Goal: Task Accomplishment & Management: Manage account settings

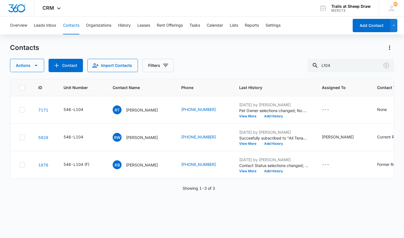
click at [85, 46] on div "Contacts" at bounding box center [202, 47] width 384 height 9
click at [350, 61] on input "L104" at bounding box center [351, 65] width 87 height 13
drag, startPoint x: 343, startPoint y: 64, endPoint x: 329, endPoint y: 66, distance: 13.8
click at [329, 66] on input "L104" at bounding box center [351, 65] width 87 height 13
type input "L207"
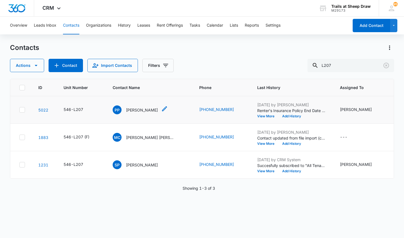
click at [135, 109] on p "[PERSON_NAME]" at bounding box center [142, 110] width 32 height 6
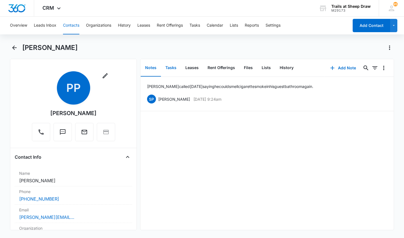
click at [170, 67] on button "Tasks" at bounding box center [171, 67] width 20 height 17
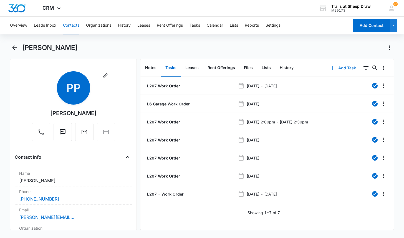
click at [339, 69] on button "Add Task" at bounding box center [343, 67] width 37 height 13
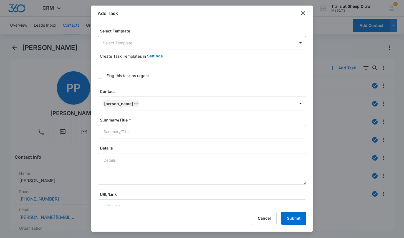
click at [114, 43] on body "CRM Apps Reputation Websites Forms CRM Email Social Content Ads Intelligence Fi…" at bounding box center [202, 119] width 404 height 238
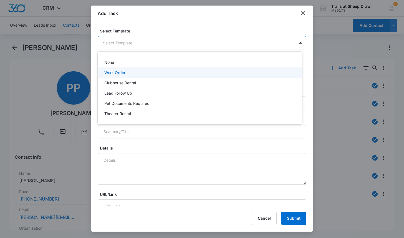
click at [122, 73] on p "Work Order" at bounding box center [114, 73] width 21 height 6
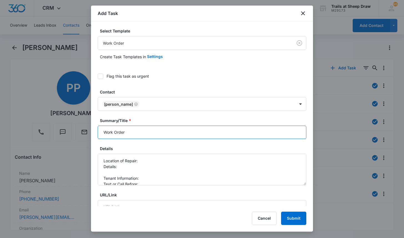
click at [105, 132] on input "Work Order" at bounding box center [202, 132] width 209 height 13
type input "L207 Work Order"
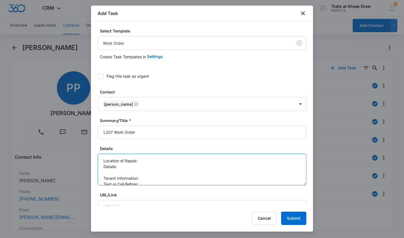
click at [160, 162] on textarea "Location of Repair: Details: Tenant Information: Text or Call Before:" at bounding box center [202, 170] width 209 height 32
click at [146, 164] on textarea "Location of Repair: 2nd bathroom Details: Tenant Information: Text or Call Befo…" at bounding box center [202, 170] width 209 height 32
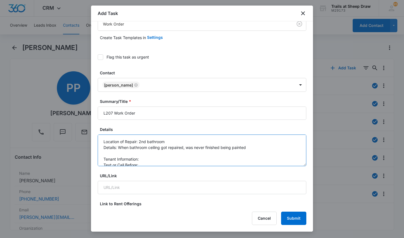
scroll to position [28, 0]
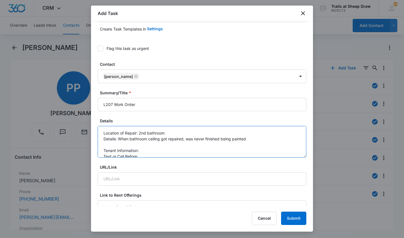
click at [154, 154] on textarea "Location of Repair: 2nd bathroom Details: When bathroom ceiling got repaired, w…" at bounding box center [202, 142] width 209 height 32
click at [153, 149] on textarea "Location of Repair: 2nd bathroom Details: When bathroom ceiling got repaired, w…" at bounding box center [202, 142] width 209 height 32
click at [151, 154] on textarea "Location of Repair: 2nd bathroom Details: When bathroom ceiling got repaired, w…" at bounding box center [202, 142] width 209 height 32
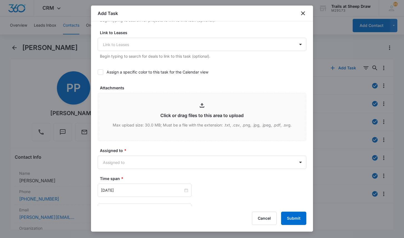
scroll to position [250, 0]
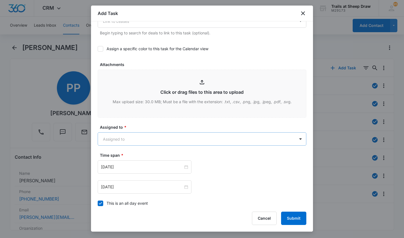
type textarea "Location of Repair: 2nd bathroom Details: When bathroom ceiling got repaired, w…"
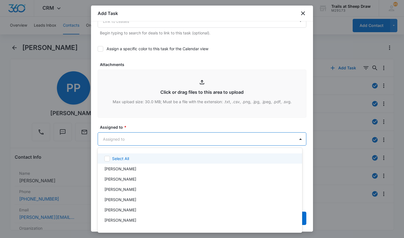
click at [161, 140] on body "CRM Apps Reputation Websites Forms CRM Email Social Content Ads Intelligence Fi…" at bounding box center [202, 119] width 404 height 238
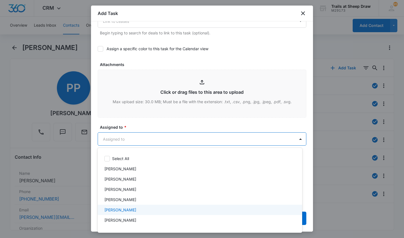
click at [142, 209] on div "[PERSON_NAME]" at bounding box center [199, 210] width 190 height 6
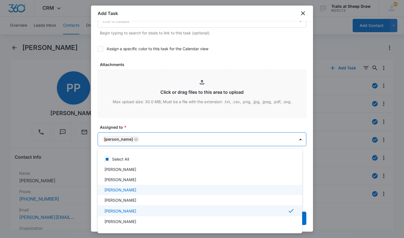
scroll to position [28, 0]
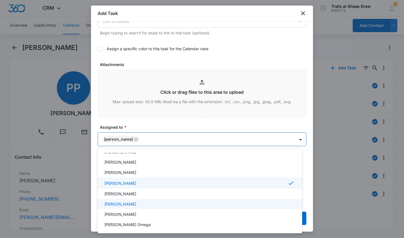
click at [136, 203] on p "[PERSON_NAME]" at bounding box center [120, 204] width 32 height 6
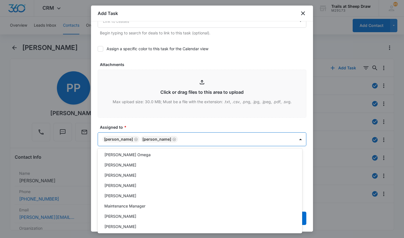
scroll to position [111, 0]
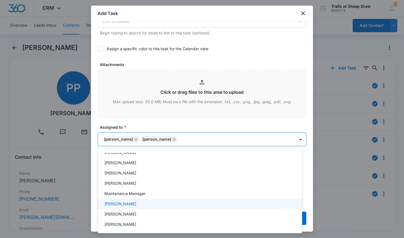
click at [143, 201] on div "[PERSON_NAME]" at bounding box center [200, 204] width 205 height 10
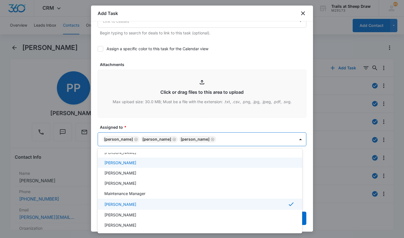
click at [149, 122] on div at bounding box center [202, 119] width 404 height 238
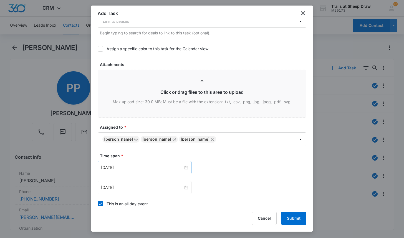
click at [141, 172] on div "[DATE]" at bounding box center [145, 167] width 94 height 13
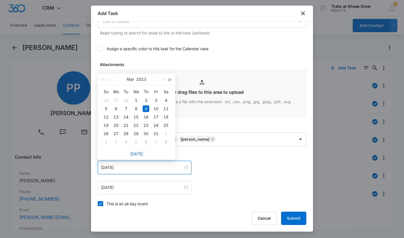
click at [169, 81] on span "button" at bounding box center [170, 80] width 3 height 3
click at [164, 80] on span "button" at bounding box center [163, 80] width 3 height 3
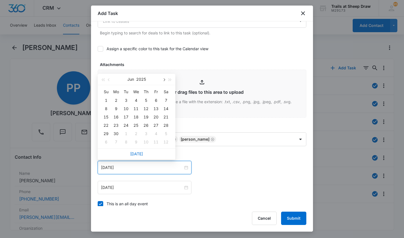
click at [164, 80] on span "button" at bounding box center [163, 80] width 3 height 3
type input "[DATE]"
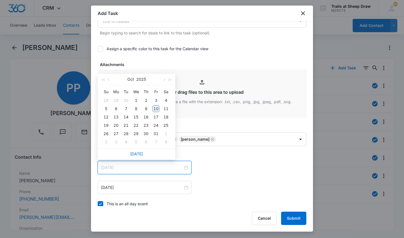
click at [156, 106] on div "10" at bounding box center [156, 108] width 7 height 7
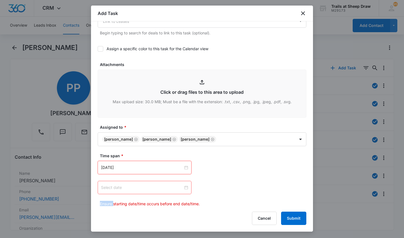
click at [184, 189] on div at bounding box center [144, 188] width 87 height 6
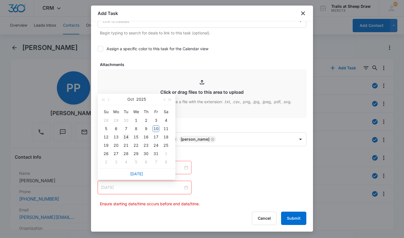
type input "[DATE]"
click at [126, 137] on div "14" at bounding box center [126, 137] width 7 height 7
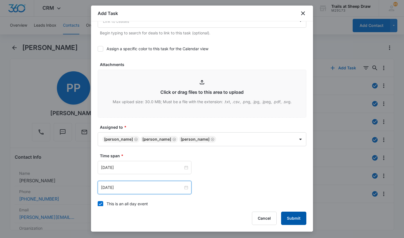
click at [289, 216] on button "Submit" at bounding box center [293, 218] width 25 height 13
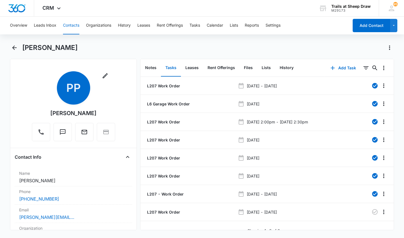
click at [157, 39] on div "Overview Leads Inbox Contacts Organizations History Leases Rent Offerings Tasks…" at bounding box center [202, 127] width 404 height 220
click at [68, 28] on button "Contacts" at bounding box center [71, 26] width 16 height 18
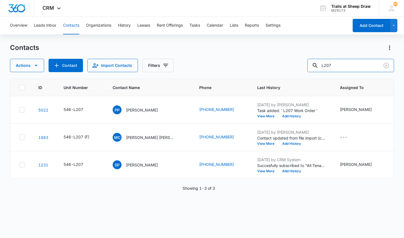
drag, startPoint x: 315, startPoint y: 61, endPoint x: 291, endPoint y: 63, distance: 23.9
click at [291, 63] on div "Actions Contact Import Contacts Filters L207" at bounding box center [202, 65] width 384 height 13
click at [170, 42] on div "Overview Leads Inbox Contacts Organizations History Leases Rent Offerings Tasks…" at bounding box center [202, 127] width 404 height 221
click at [350, 64] on input "text" at bounding box center [355, 65] width 78 height 13
type input "H103"
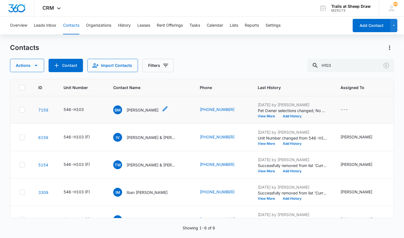
click at [145, 111] on p "[PERSON_NAME]" at bounding box center [143, 110] width 32 height 6
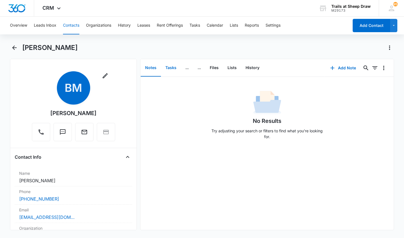
click at [166, 68] on button "Tasks" at bounding box center [171, 67] width 20 height 17
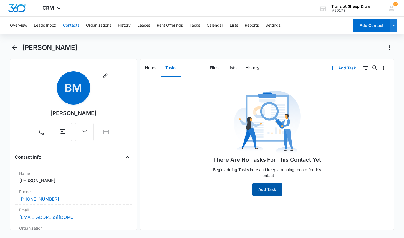
click at [273, 188] on button "Add Task" at bounding box center [267, 189] width 29 height 13
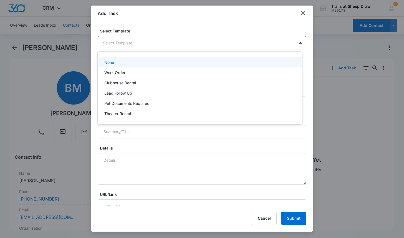
click at [110, 42] on body "CRM Apps Reputation Websites Forms CRM Email Social Content Ads Intelligence Fi…" at bounding box center [202, 119] width 404 height 238
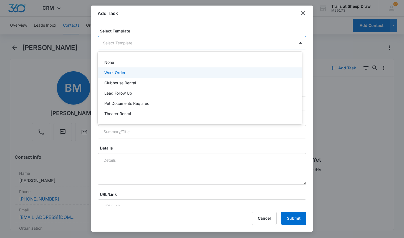
click at [124, 70] on p "Work Order" at bounding box center [114, 73] width 21 height 6
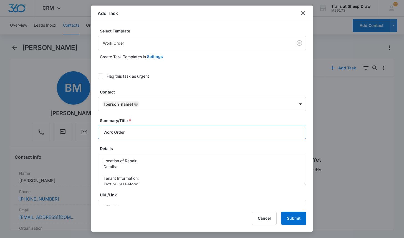
click at [100, 132] on input "Work Order" at bounding box center [202, 132] width 209 height 13
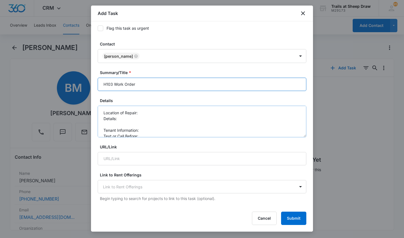
scroll to position [56, 0]
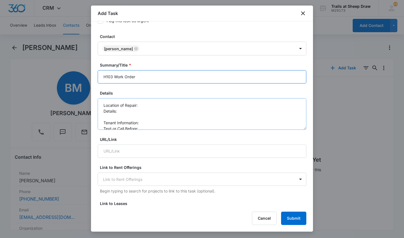
type input "H103 Work Order"
click at [155, 100] on textarea "Location of Repair: Details: Tenant Information: Text or Call Before:" at bounding box center [202, 114] width 209 height 32
click at [154, 109] on textarea "Location of Repair: Bathroom Details: Tenant Information: Text or Call Before:" at bounding box center [202, 114] width 209 height 32
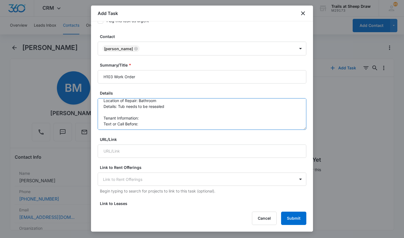
scroll to position [6, 0]
click at [149, 118] on textarea "Location of Repair: Bathroom Details: Tub needs to be resealed Tenant Informati…" at bounding box center [202, 114] width 209 height 32
click at [149, 124] on textarea "Location of Repair: Bathroom Details: Tub needs to be resealed Tenant Informati…" at bounding box center [202, 114] width 209 height 32
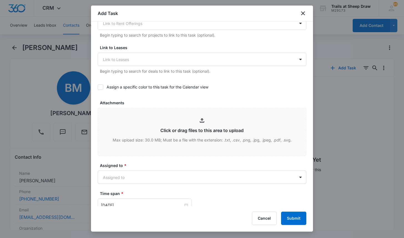
scroll to position [250, 0]
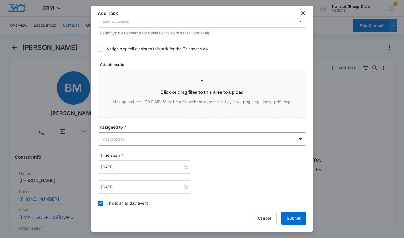
type textarea "Location of Repair: Bathroom Details: Tub needs to be resealed Tenant Informati…"
click at [148, 139] on body "CRM Apps Reputation Websites Forms CRM Email Social Content Ads Intelligence Fi…" at bounding box center [202, 119] width 404 height 238
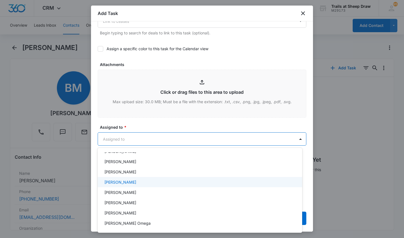
click at [147, 183] on div "[PERSON_NAME]" at bounding box center [199, 182] width 190 height 6
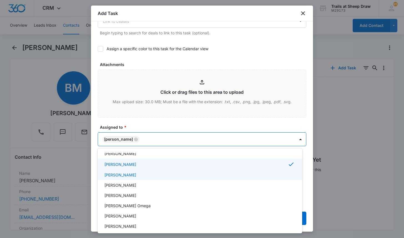
scroll to position [56, 0]
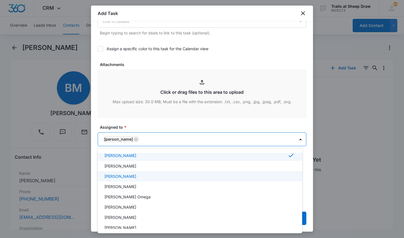
click at [136, 177] on p "[PERSON_NAME]" at bounding box center [120, 176] width 32 height 6
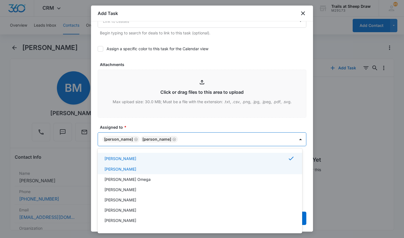
scroll to position [111, 0]
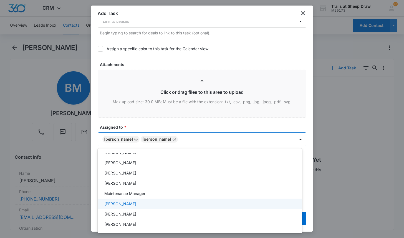
click at [145, 201] on div "[PERSON_NAME]" at bounding box center [199, 204] width 190 height 6
click at [153, 128] on div at bounding box center [202, 119] width 404 height 238
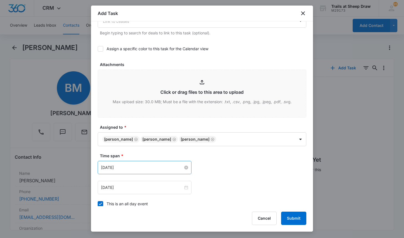
click at [184, 165] on div "[DATE]" at bounding box center [144, 168] width 87 height 6
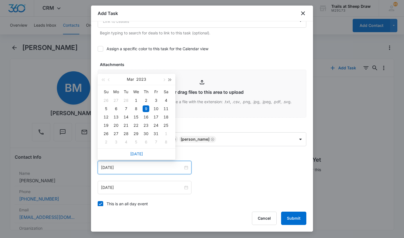
click at [170, 82] on button "button" at bounding box center [170, 79] width 6 height 11
click at [161, 78] on button "button" at bounding box center [164, 79] width 6 height 11
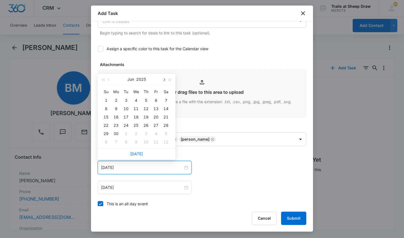
click at [161, 78] on button "button" at bounding box center [164, 79] width 6 height 11
click at [162, 78] on button "button" at bounding box center [164, 79] width 6 height 11
type input "[DATE]"
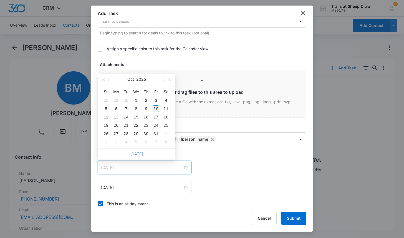
click at [155, 108] on div "10" at bounding box center [156, 108] width 7 height 7
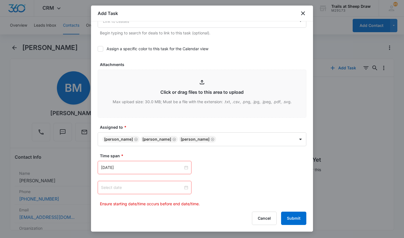
click at [186, 186] on div at bounding box center [144, 188] width 87 height 6
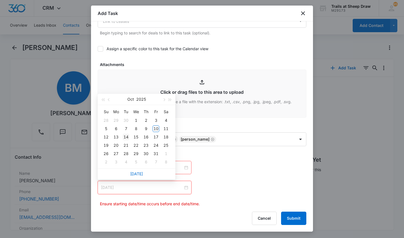
type input "[DATE]"
click at [125, 136] on div "14" at bounding box center [126, 137] width 7 height 7
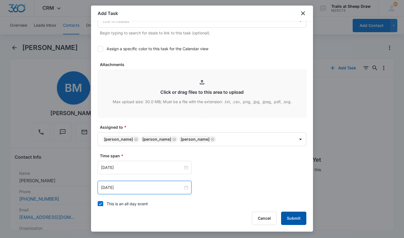
click at [295, 218] on button "Submit" at bounding box center [293, 218] width 25 height 13
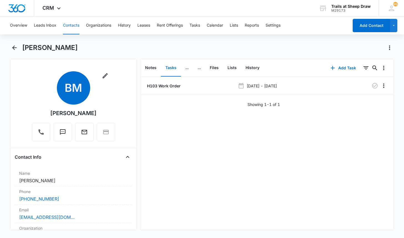
click at [70, 24] on button "Contacts" at bounding box center [71, 26] width 16 height 18
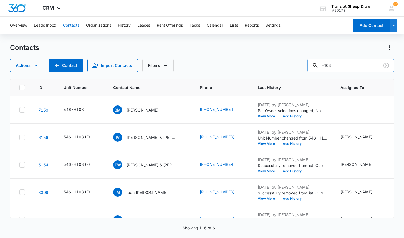
click at [346, 66] on input "H103" at bounding box center [351, 65] width 87 height 13
type input "[PERSON_NAME]"
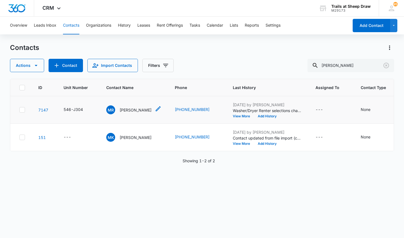
click at [135, 109] on p "[PERSON_NAME]" at bounding box center [136, 110] width 32 height 6
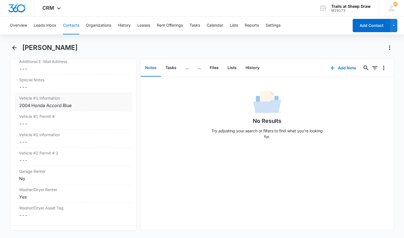
scroll to position [555, 0]
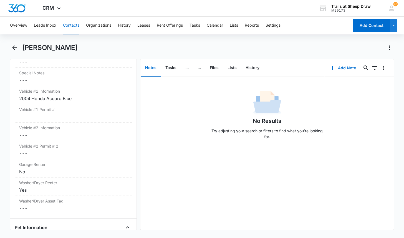
click at [340, 142] on div "No Results Try adjusting your search or filters to find what you’re looking for." at bounding box center [266, 116] width 253 height 55
click at [86, 98] on div "2004 Honda Accord Blue" at bounding box center [73, 98] width 109 height 7
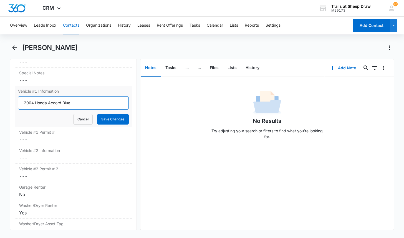
click at [84, 102] on input "2004 Honda Accord Blue" at bounding box center [73, 102] width 111 height 13
type input "2004 Honda Accord Blue DFEX66"
click at [97, 114] on button "Save Changes" at bounding box center [113, 119] width 32 height 11
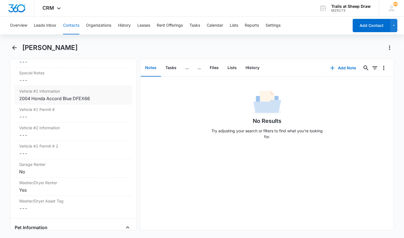
click at [61, 23] on div "Overview Leads Inbox Contacts Organizations History Leases Rent Offerings Tasks…" at bounding box center [178, 26] width 342 height 18
click at [71, 26] on button "Contacts" at bounding box center [71, 26] width 16 height 18
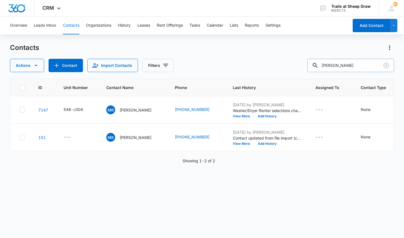
click at [342, 66] on input "[PERSON_NAME]" at bounding box center [351, 65] width 87 height 13
click at [341, 66] on input "[PERSON_NAME]" at bounding box center [351, 65] width 87 height 13
type input "L104"
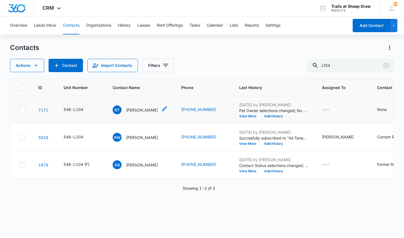
click at [144, 112] on p "[PERSON_NAME]" at bounding box center [142, 110] width 32 height 6
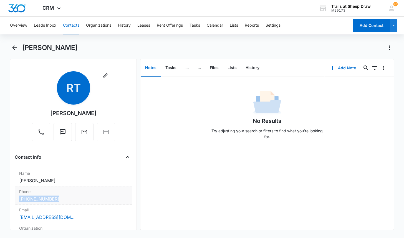
drag, startPoint x: 14, startPoint y: 197, endPoint x: 61, endPoint y: 204, distance: 47.4
click at [61, 204] on div "Remove RT [PERSON_NAME] Contact Info Name Cancel Save Changes [PERSON_NAME] Pho…" at bounding box center [73, 145] width 127 height 172
copy link "[PHONE_NUMBER]"
click at [78, 25] on button "Contacts" at bounding box center [71, 26] width 16 height 18
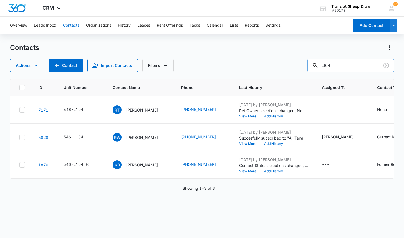
click at [341, 72] on input "L104" at bounding box center [351, 65] width 87 height 13
click at [398, 112] on main "Contacts Actions Contact Import Contacts Filters L104 ID Unit Number Contact Na…" at bounding box center [202, 140] width 404 height 194
click at [341, 65] on input "L104" at bounding box center [351, 65] width 87 height 13
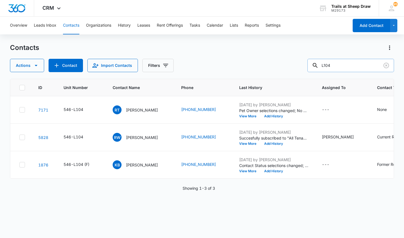
click at [341, 65] on input "L104" at bounding box center [351, 65] width 87 height 13
type input "[PERSON_NAME]"
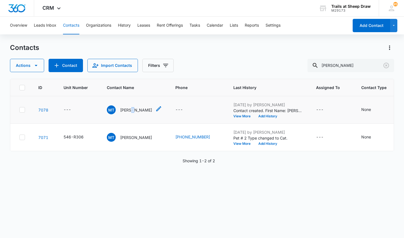
click at [133, 112] on p "[PERSON_NAME]" at bounding box center [136, 110] width 32 height 6
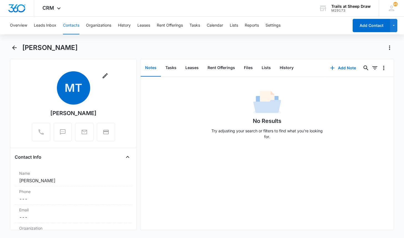
click at [75, 26] on button "Contacts" at bounding box center [71, 26] width 16 height 18
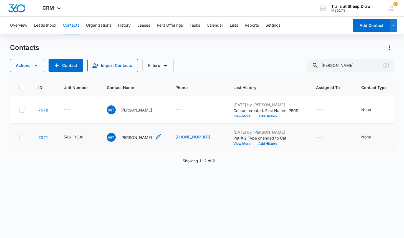
click at [133, 137] on p "[PERSON_NAME]" at bounding box center [136, 138] width 32 height 6
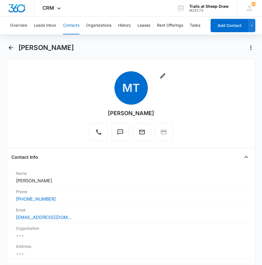
click at [72, 25] on button "Contacts" at bounding box center [71, 26] width 16 height 18
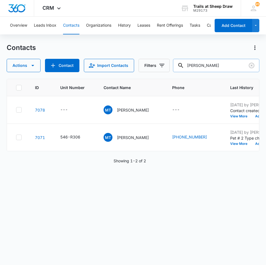
click at [202, 64] on input "[PERSON_NAME]" at bounding box center [216, 65] width 86 height 13
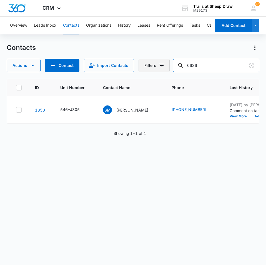
drag, startPoint x: 210, startPoint y: 65, endPoint x: 156, endPoint y: 66, distance: 54.4
click at [156, 66] on div "Actions Contact Import Contacts Filters 0636" at bounding box center [133, 65] width 253 height 13
type input "MArcus"
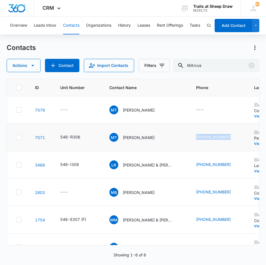
drag, startPoint x: 188, startPoint y: 133, endPoint x: 238, endPoint y: 148, distance: 51.9
copy tr "[PHONE_NUMBER]"
click at [71, 75] on div "Contacts Actions Contact Import Contacts Filters MArcus ID Unit Number Contact …" at bounding box center [133, 153] width 253 height 221
click at [81, 47] on div "Contacts" at bounding box center [133, 47] width 253 height 9
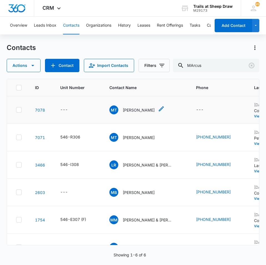
click at [140, 111] on p "[PERSON_NAME]" at bounding box center [139, 110] width 32 height 6
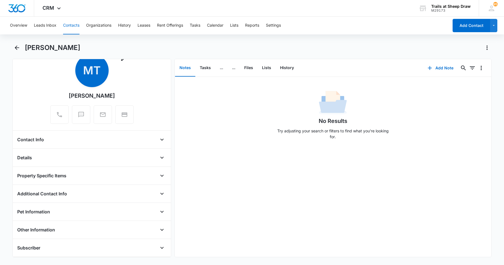
scroll to position [46, 0]
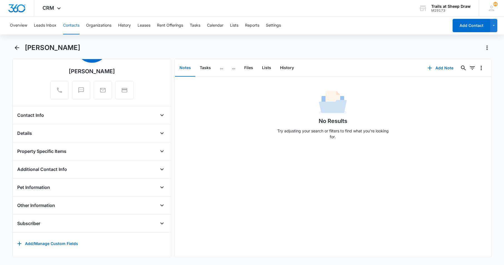
click at [125, 186] on div "Pet Information" at bounding box center [91, 187] width 149 height 9
click at [159, 184] on icon "Open" at bounding box center [162, 187] width 7 height 7
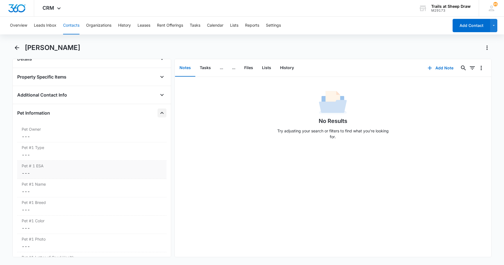
scroll to position [129, 0]
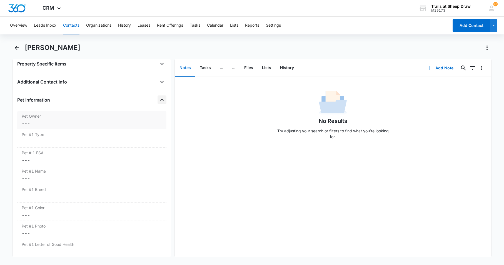
click at [55, 127] on div "Pet Owner Cancel Save Changes ---" at bounding box center [91, 120] width 149 height 18
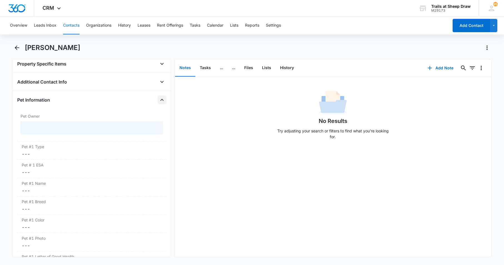
scroll to position [0, 0]
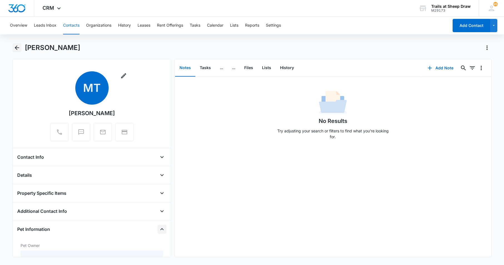
click at [18, 46] on icon "Back" at bounding box center [17, 47] width 7 height 7
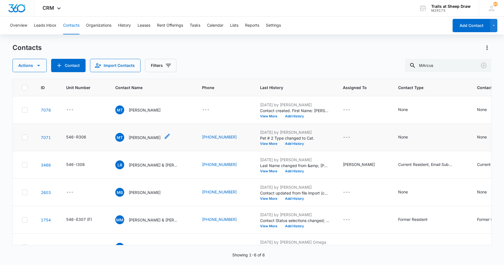
click at [139, 136] on p "[PERSON_NAME]" at bounding box center [145, 138] width 32 height 6
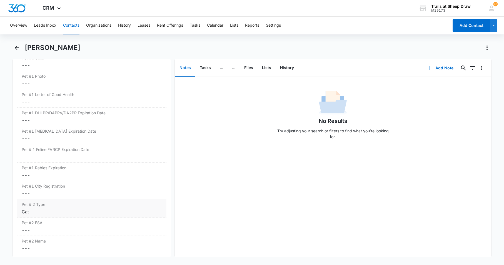
scroll to position [694, 0]
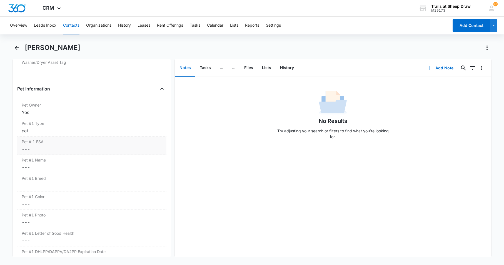
click at [62, 152] on dd "Cancel Save Changes ---" at bounding box center [92, 149] width 140 height 7
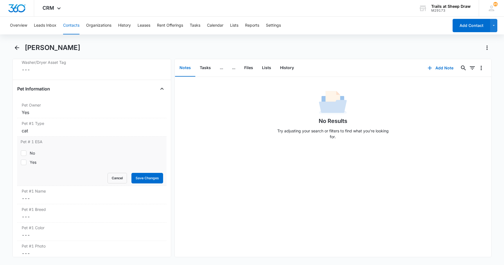
click at [32, 154] on div "No" at bounding box center [32, 153] width 5 height 6
click at [21, 153] on input "No" at bounding box center [21, 153] width 0 height 0
checkbox input "true"
click at [131, 175] on button "Save Changes" at bounding box center [147, 178] width 32 height 11
click at [44, 194] on label "Pet #1 Name" at bounding box center [92, 191] width 140 height 6
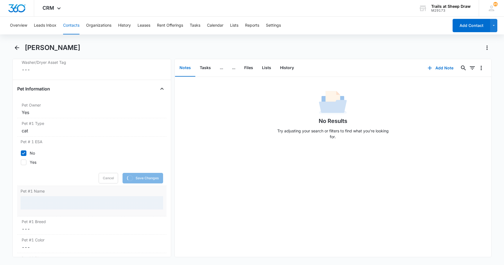
click at [41, 202] on div at bounding box center [92, 202] width 142 height 13
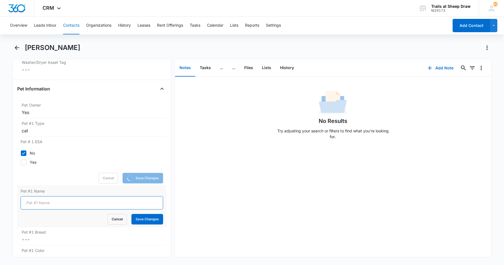
click at [41, 203] on input "Pet #1 Name" at bounding box center [92, 202] width 142 height 13
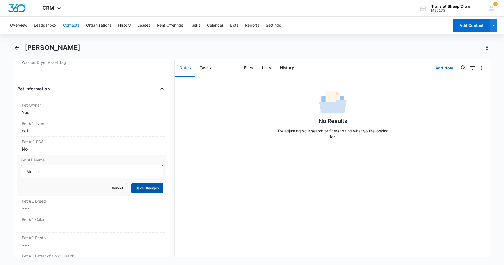
type input "Mouse"
click at [142, 191] on button "Save Changes" at bounding box center [147, 188] width 32 height 11
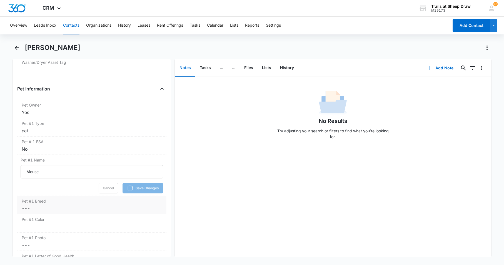
click at [58, 206] on dd "Cancel Save Changes ---" at bounding box center [92, 208] width 140 height 7
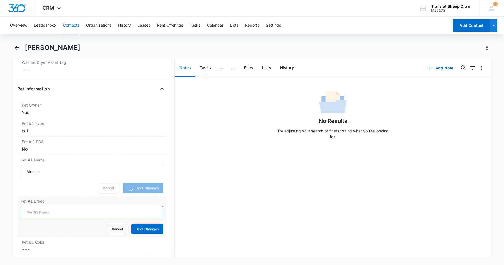
click at [56, 211] on input "Pet #1 Breed" at bounding box center [92, 212] width 142 height 13
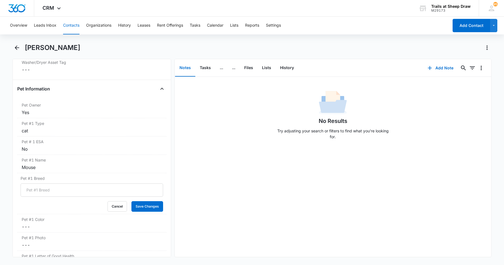
click at [5, 193] on main "[PERSON_NAME] Remove MT [PERSON_NAME] Contact Info Name Cancel Save Changes [PE…" at bounding box center [252, 153] width 504 height 221
click at [39, 193] on input "Pet #1 Breed" at bounding box center [92, 189] width 142 height 13
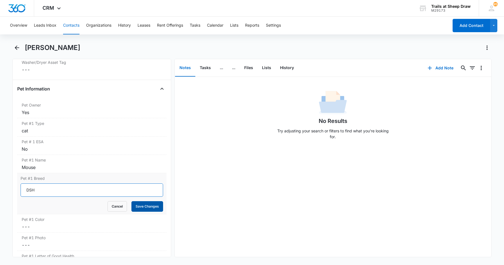
type input "DSH"
click at [137, 202] on button "Save Changes" at bounding box center [147, 206] width 32 height 11
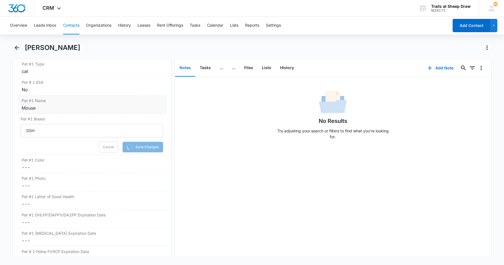
scroll to position [777, 0]
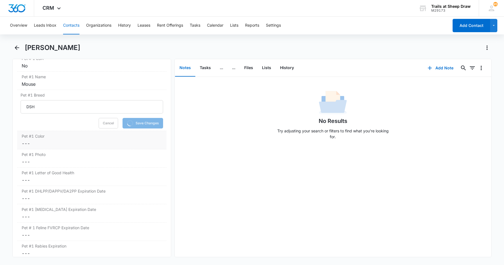
click at [46, 141] on dd "Cancel Save Changes ---" at bounding box center [92, 143] width 140 height 7
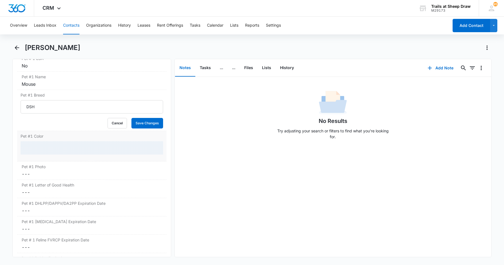
click at [45, 149] on div at bounding box center [92, 147] width 142 height 13
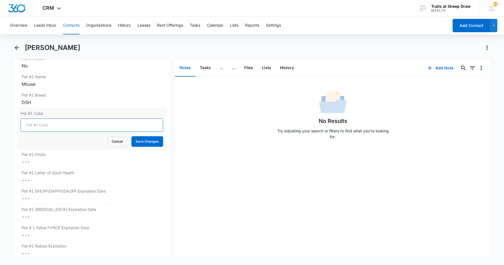
click at [49, 129] on input "Pet #1 Color" at bounding box center [92, 125] width 142 height 13
type input "Grey"
click at [141, 144] on button "Save Changes" at bounding box center [147, 141] width 32 height 11
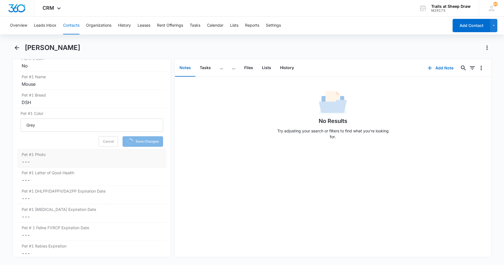
click at [54, 163] on dd "Cancel Save Changes ---" at bounding box center [92, 162] width 140 height 7
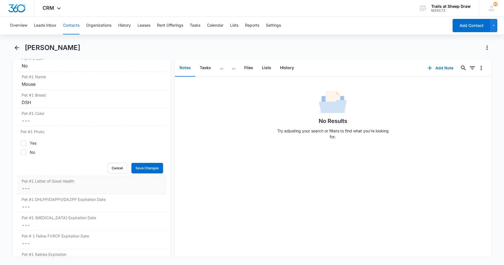
click at [114, 190] on dd "Cancel Save Changes ---" at bounding box center [92, 188] width 140 height 7
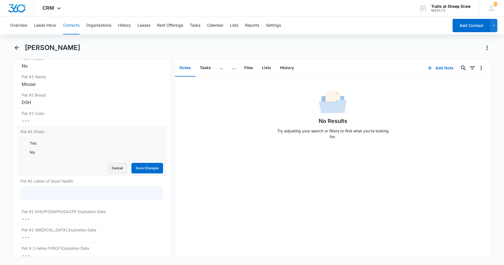
click at [109, 169] on button "Cancel" at bounding box center [116, 168] width 19 height 11
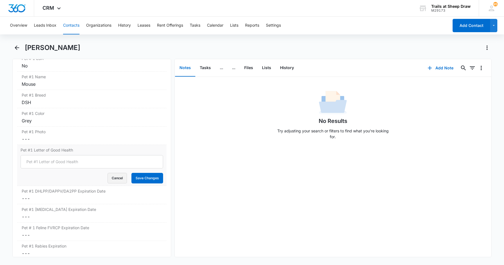
click at [118, 177] on button "Cancel" at bounding box center [116, 178] width 19 height 11
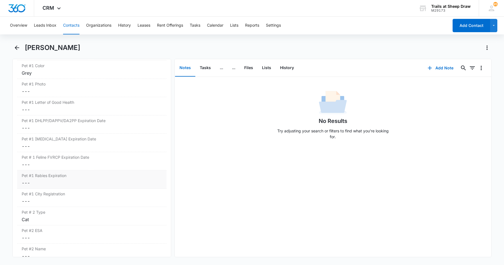
scroll to position [833, 0]
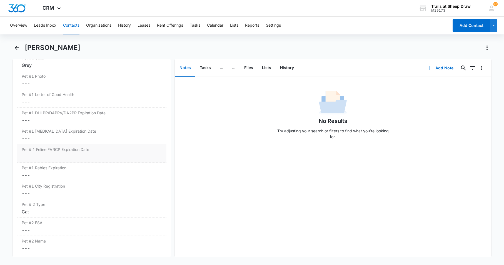
click at [53, 157] on dd "Cancel Save Changes ---" at bounding box center [92, 157] width 140 height 7
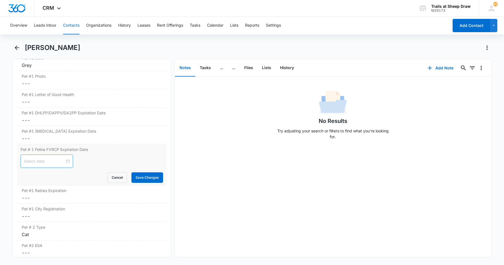
click at [66, 161] on div at bounding box center [47, 161] width 46 height 6
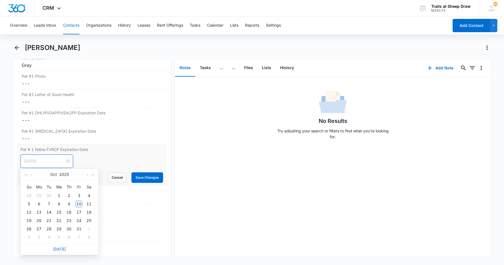
type input "[DATE]"
click at [92, 175] on span "button" at bounding box center [93, 175] width 3 height 3
type input "[DATE]"
click at [80, 201] on div "9" at bounding box center [79, 204] width 7 height 7
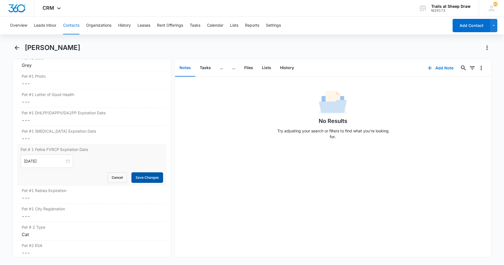
click at [138, 176] on button "Save Changes" at bounding box center [147, 177] width 32 height 11
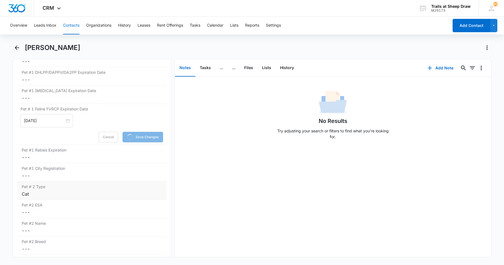
scroll to position [888, 0]
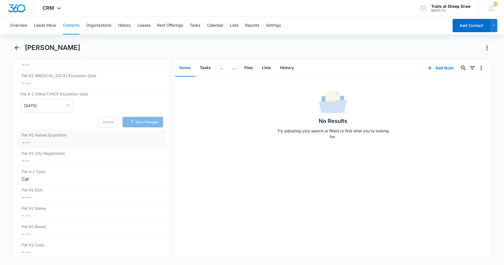
click at [48, 144] on dd "Cancel Save Changes ---" at bounding box center [92, 142] width 140 height 7
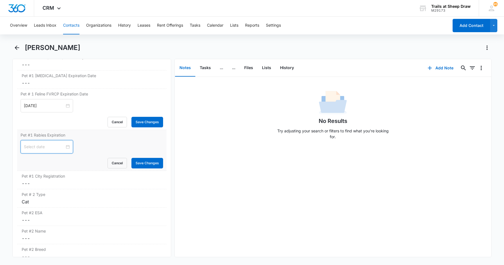
click at [52, 146] on input at bounding box center [44, 147] width 41 height 6
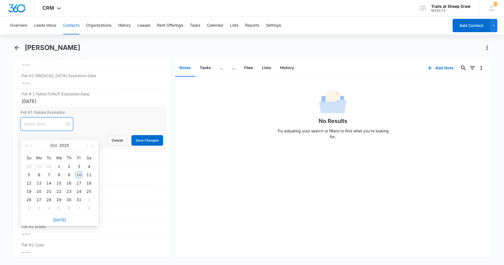
click at [49, 127] on input at bounding box center [44, 124] width 41 height 6
type input "[DATE]"
click at [92, 146] on span "button" at bounding box center [93, 146] width 3 height 3
type input "[DATE]"
click at [78, 174] on div "9" at bounding box center [79, 175] width 7 height 7
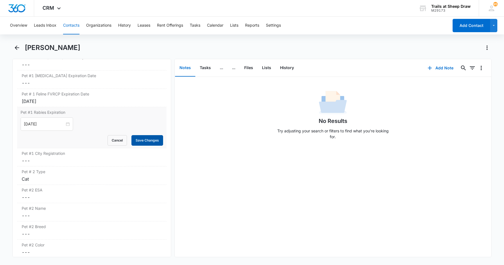
click at [134, 140] on button "Save Changes" at bounding box center [147, 140] width 32 height 11
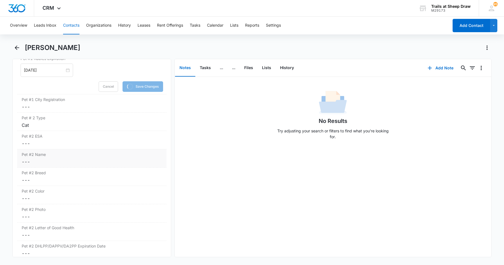
scroll to position [944, 0]
click at [46, 144] on dd "Cancel Save Changes ---" at bounding box center [92, 142] width 140 height 7
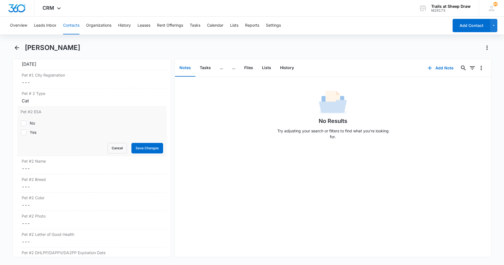
click at [36, 124] on label "No" at bounding box center [92, 123] width 142 height 6
click at [21, 123] on input "No" at bounding box center [21, 123] width 0 height 0
checkbox input "true"
click at [139, 147] on button "Save Changes" at bounding box center [147, 148] width 32 height 11
click at [39, 168] on dd "Cancel Save Changes ---" at bounding box center [92, 168] width 140 height 7
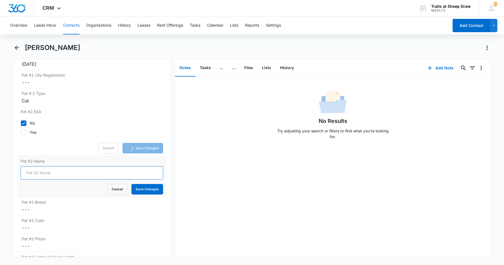
click at [39, 171] on input "Pet #2 Name" at bounding box center [92, 172] width 142 height 13
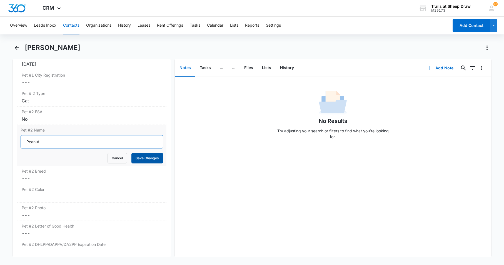
type input "Peanut"
click at [153, 157] on button "Save Changes" at bounding box center [147, 158] width 32 height 11
click at [36, 178] on dd "Cancel Save Changes ---" at bounding box center [92, 178] width 140 height 7
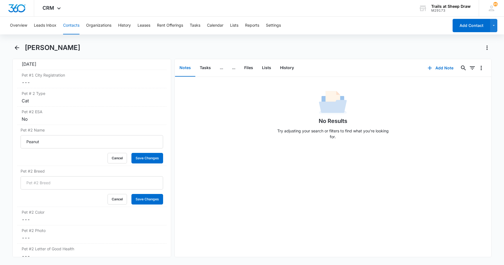
click at [40, 194] on div "Cancel Save Changes" at bounding box center [92, 199] width 142 height 11
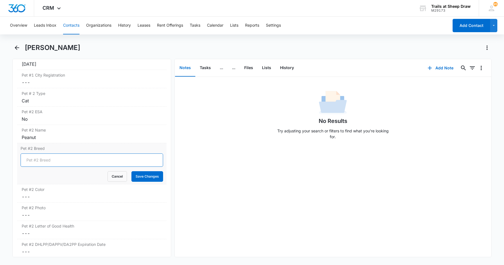
click at [59, 160] on input "Pet #2 Breed" at bounding box center [92, 160] width 142 height 13
type input "DSH"
click at [131, 171] on button "Save Changes" at bounding box center [147, 176] width 32 height 11
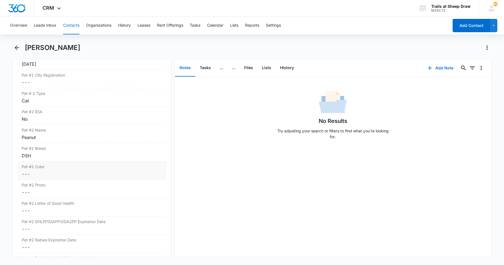
click at [52, 179] on div "Pet #2 Color Cancel Save Changes ---" at bounding box center [91, 171] width 149 height 18
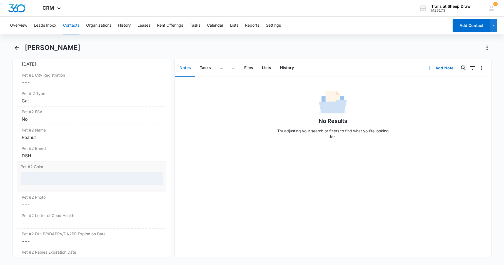
click at [52, 177] on div at bounding box center [92, 178] width 142 height 13
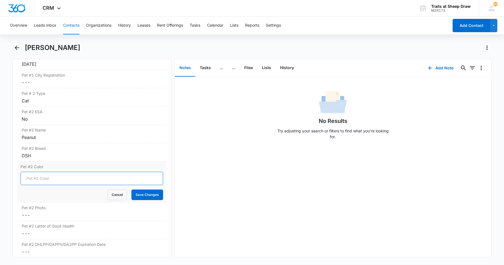
click at [52, 177] on input "Pet #2 Color" at bounding box center [92, 178] width 142 height 13
type input "Grey"
click at [131, 190] on button "Save Changes" at bounding box center [147, 195] width 32 height 11
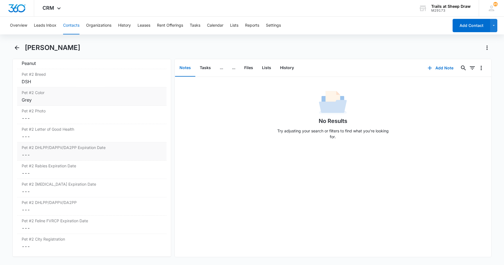
scroll to position [1027, 0]
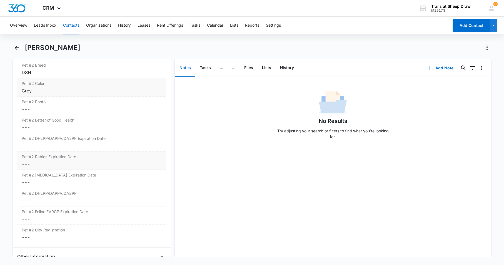
click at [54, 152] on div "Pet #2 [MEDICAL_DATA] Expiration Date Cancel Save Changes ---" at bounding box center [91, 161] width 149 height 18
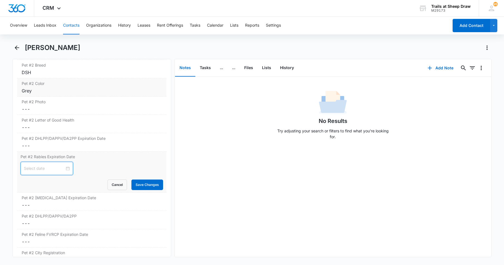
click at [57, 166] on input at bounding box center [44, 168] width 41 height 6
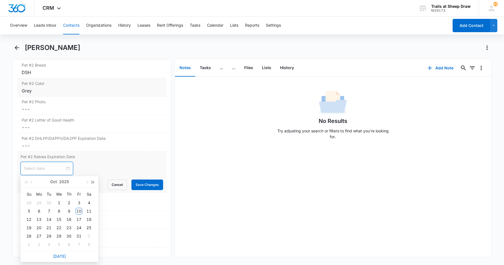
click at [94, 184] on button "button" at bounding box center [93, 181] width 6 height 11
type input "[DATE]"
click at [79, 209] on div "9" at bounding box center [79, 211] width 7 height 7
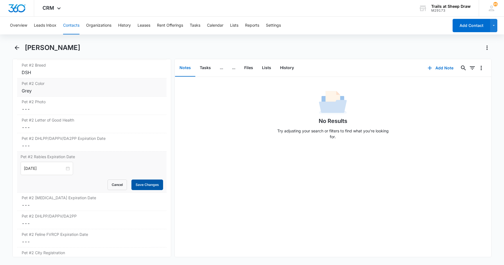
click at [145, 186] on button "Save Changes" at bounding box center [147, 185] width 32 height 11
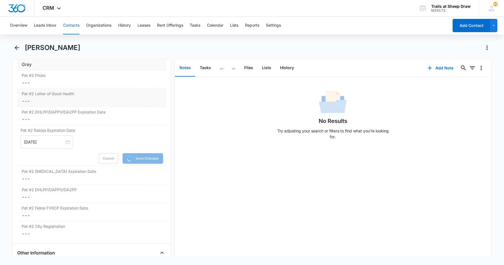
scroll to position [1083, 0]
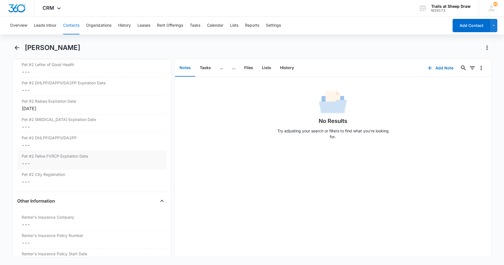
click at [49, 164] on dd "Cancel Save Changes ---" at bounding box center [92, 163] width 140 height 7
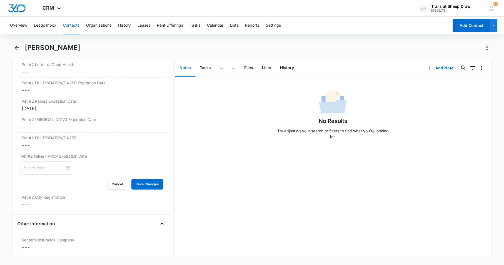
click at [52, 167] on input at bounding box center [44, 168] width 41 height 6
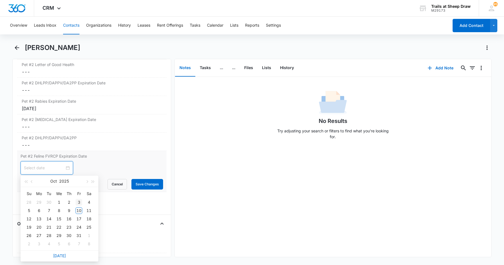
type input "[DATE]"
click at [92, 184] on button "button" at bounding box center [93, 181] width 6 height 11
type input "[DATE]"
click at [79, 210] on div "9" at bounding box center [79, 210] width 7 height 7
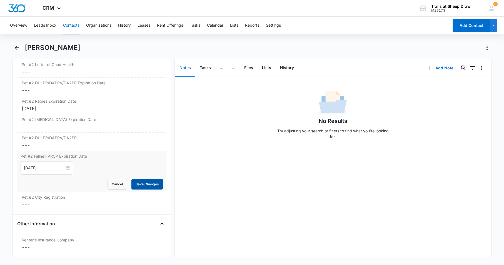
click at [138, 183] on button "Save Changes" at bounding box center [147, 184] width 32 height 11
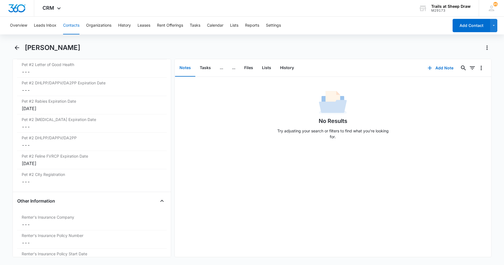
click at [67, 27] on button "Contacts" at bounding box center [71, 26] width 16 height 18
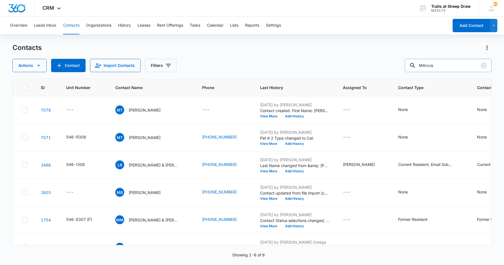
click at [404, 64] on input "MArcus" at bounding box center [447, 65] width 87 height 13
type input "E102"
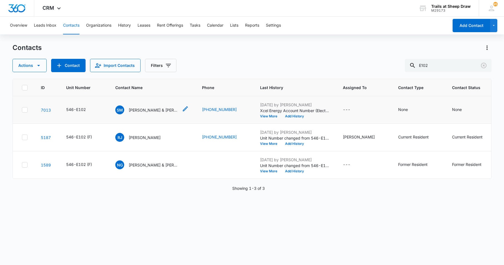
click at [150, 113] on p "[PERSON_NAME] & [PERSON_NAME] [PERSON_NAME]" at bounding box center [154, 110] width 50 height 6
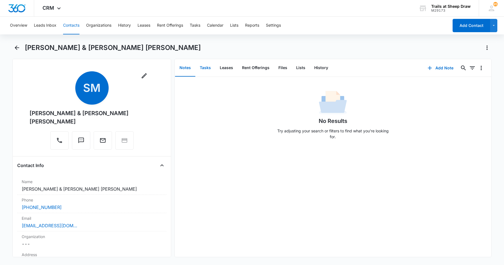
click at [208, 66] on button "Tasks" at bounding box center [205, 67] width 20 height 17
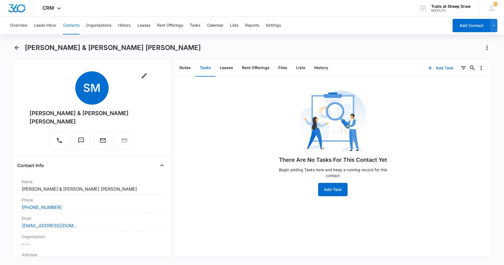
click at [404, 65] on button "Add Task" at bounding box center [440, 67] width 37 height 13
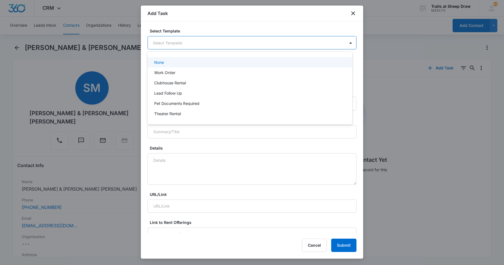
click at [164, 43] on body "CRM Apps Reputation Websites Forms CRM Email Social Content Ads Intelligence Fi…" at bounding box center [252, 132] width 504 height 265
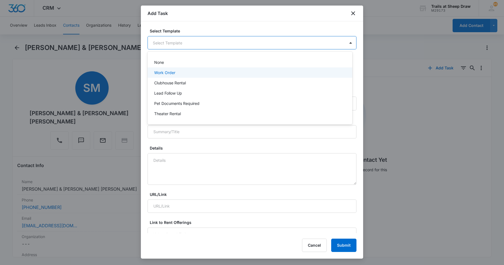
click at [164, 71] on p "Work Order" at bounding box center [164, 73] width 21 height 6
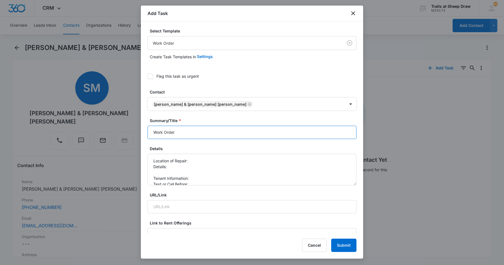
click at [153, 132] on input "Work Order" at bounding box center [251, 132] width 209 height 13
type input "E102 Work Order"
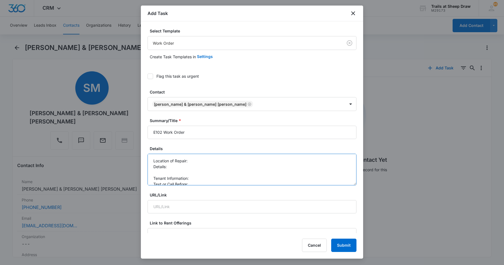
click at [202, 157] on textarea "Location of Repair: Details: Tenant Information: Text or Call Before:" at bounding box center [251, 170] width 209 height 32
drag, startPoint x: 189, startPoint y: 172, endPoint x: 189, endPoint y: 168, distance: 4.4
click at [189, 172] on textarea "Location of Repair: Bathroom leaking water Details: Tenant Information: Text or…" at bounding box center [251, 170] width 209 height 32
click at [188, 165] on textarea "Location of Repair: Bathroom leaking water Details: Tenant Information: Text or…" at bounding box center [251, 170] width 209 height 32
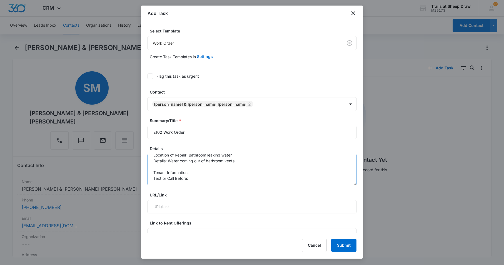
click at [194, 172] on textarea "Location of Repair: Bathroom leaking water Details: Water coming out of bathroo…" at bounding box center [251, 170] width 209 height 32
click at [194, 179] on textarea "Location of Repair: Bathroom leaking water Details: Water coming out of bathroo…" at bounding box center [251, 170] width 209 height 32
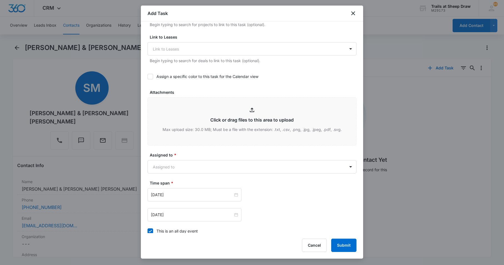
scroll to position [278, 0]
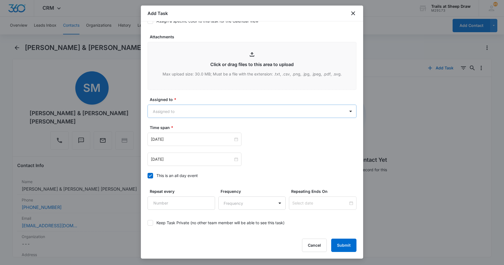
type textarea "Location of Repair: Bathroom leaking water Details: Water coming out of bathroo…"
click at [183, 112] on body "CRM Apps Reputation Websites Forms CRM Email Social Content Ads Intelligence Fi…" at bounding box center [252, 132] width 504 height 265
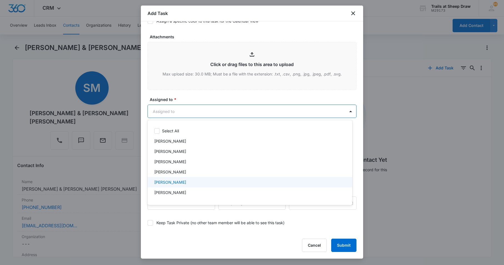
click at [185, 182] on div "[PERSON_NAME]" at bounding box center [249, 182] width 190 height 6
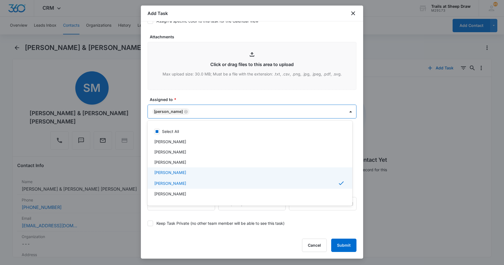
scroll to position [28, 0]
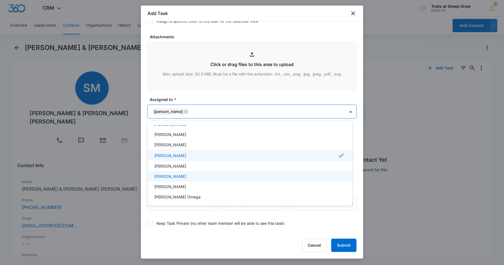
click at [186, 175] on p "[PERSON_NAME]" at bounding box center [170, 176] width 32 height 6
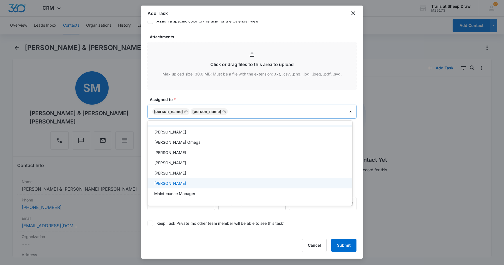
scroll to position [111, 0]
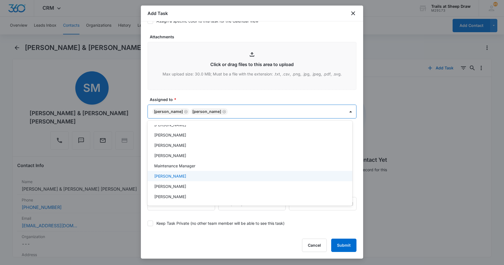
click at [188, 175] on div "[PERSON_NAME]" at bounding box center [249, 176] width 190 height 6
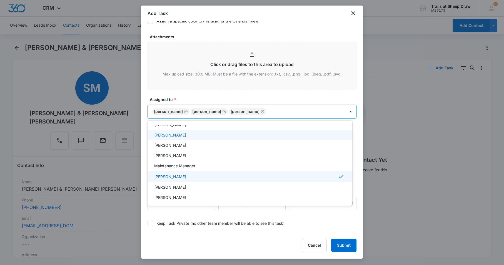
click at [196, 96] on div at bounding box center [252, 132] width 504 height 265
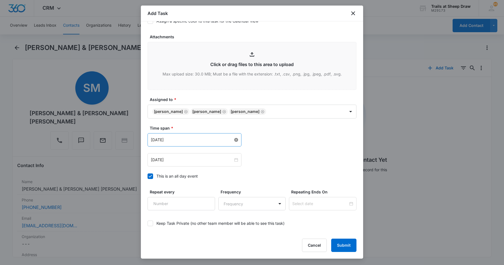
click at [235, 138] on div "[DATE]" at bounding box center [194, 140] width 87 height 6
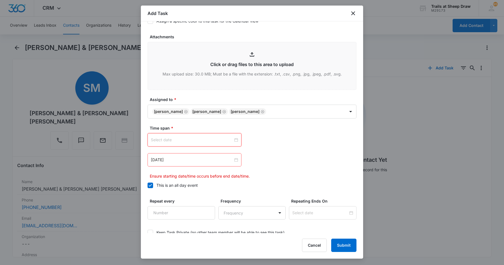
click at [233, 139] on div at bounding box center [194, 140] width 87 height 6
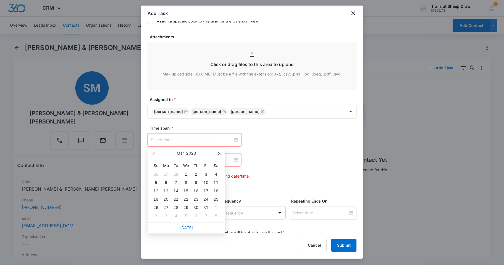
click at [220, 155] on button "button" at bounding box center [220, 153] width 6 height 11
click at [214, 153] on span "button" at bounding box center [213, 153] width 3 height 3
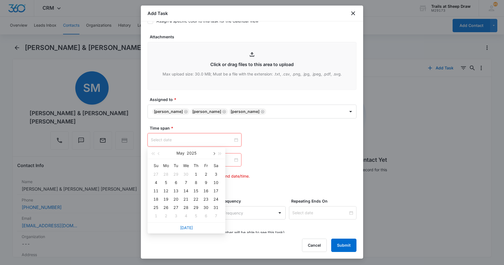
click at [214, 153] on span "button" at bounding box center [213, 153] width 3 height 3
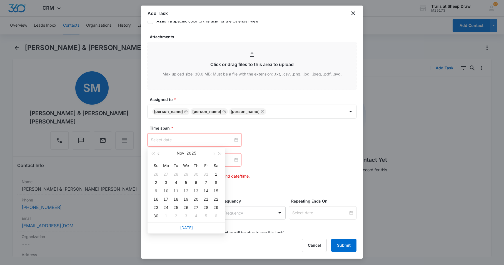
click at [159, 155] on button "button" at bounding box center [159, 153] width 6 height 11
type input "[DATE]"
click at [207, 183] on div "10" at bounding box center [205, 182] width 7 height 7
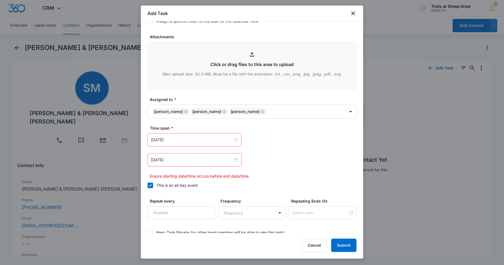
click at [237, 158] on div "[DATE]" at bounding box center [194, 159] width 94 height 13
click at [234, 160] on div at bounding box center [194, 160] width 87 height 6
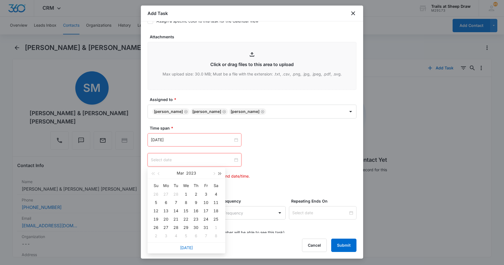
click at [220, 173] on span "button" at bounding box center [219, 173] width 3 height 3
click at [210, 174] on div "[DATE]" at bounding box center [186, 173] width 48 height 11
click at [213, 173] on span "button" at bounding box center [213, 173] width 3 height 3
click at [214, 173] on span "button" at bounding box center [213, 173] width 3 height 3
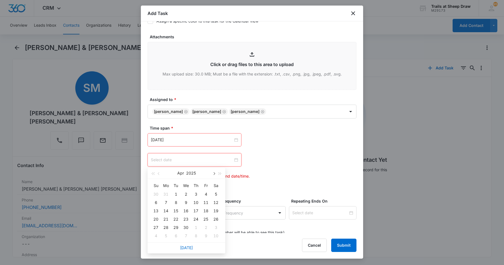
click at [214, 173] on span "button" at bounding box center [213, 173] width 3 height 3
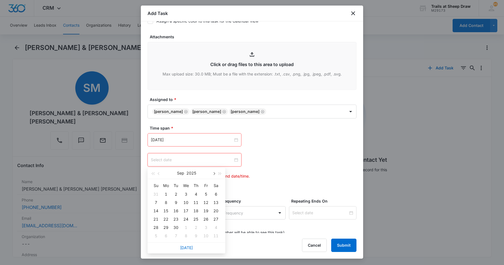
click at [214, 173] on span "button" at bounding box center [213, 173] width 3 height 3
click at [160, 175] on button "button" at bounding box center [159, 173] width 6 height 11
type input "[DATE]"
click at [176, 211] on div "14" at bounding box center [175, 211] width 7 height 7
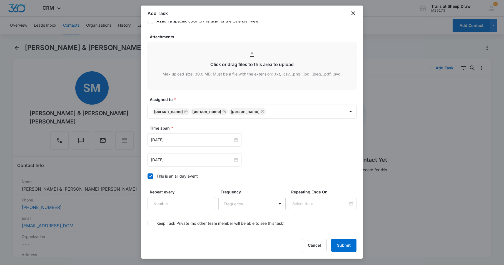
click at [275, 172] on div "Time span * [DATE] [DATE] Su Mo Tu We Th Fr Sa 28 29 30 1 2 3 4 5 6 7 8 9 10 11…" at bounding box center [251, 153] width 209 height 57
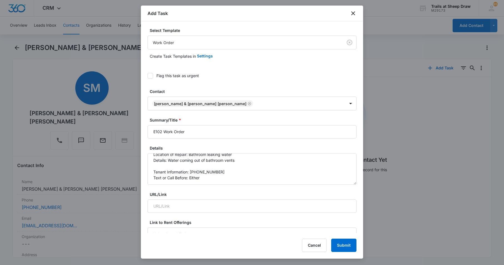
scroll to position [0, 0]
click at [174, 77] on div "Flag this task as urgent" at bounding box center [177, 76] width 42 height 6
click at [147, 76] on input "Flag this task as urgent" at bounding box center [147, 76] width 0 height 0
click at [344, 238] on button "Submit" at bounding box center [343, 245] width 25 height 13
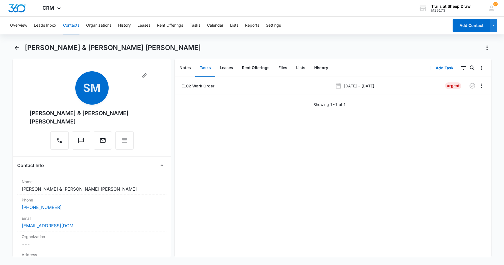
click at [180, 51] on div "[PERSON_NAME] & [PERSON_NAME] [PERSON_NAME]" at bounding box center [258, 47] width 466 height 9
click at [69, 24] on button "Contacts" at bounding box center [71, 26] width 16 height 18
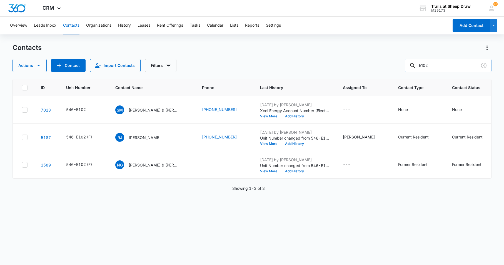
click at [404, 69] on input "E102" at bounding box center [447, 65] width 87 height 13
type input "Q105"
click at [152, 108] on p "[PERSON_NAME] & [PERSON_NAME]" at bounding box center [153, 110] width 50 height 6
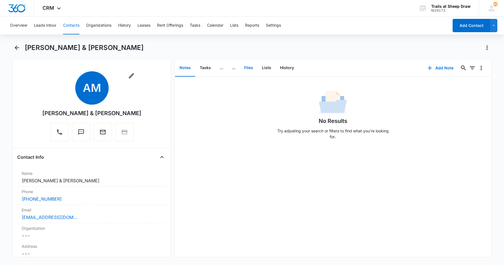
click at [247, 62] on button "Files" at bounding box center [249, 67] width 18 height 17
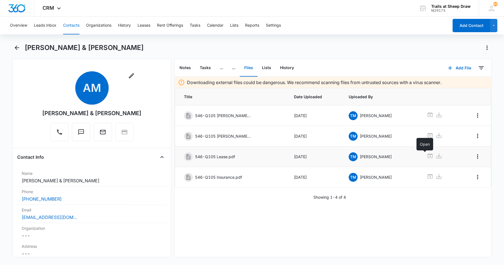
click at [404, 155] on icon at bounding box center [429, 156] width 7 height 7
click at [295, 46] on div "[PERSON_NAME] & [PERSON_NAME]" at bounding box center [258, 47] width 466 height 9
click at [74, 25] on button "Contacts" at bounding box center [71, 26] width 16 height 18
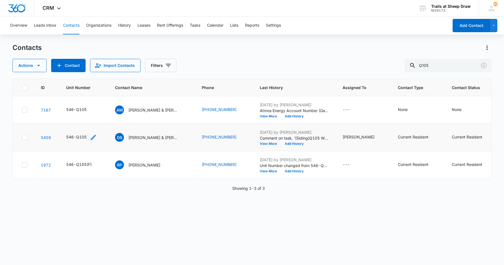
click at [81, 136] on div "546-Q105" at bounding box center [76, 137] width 21 height 6
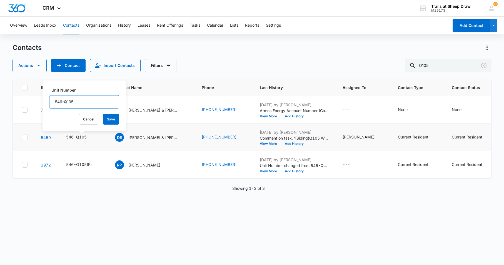
click at [91, 99] on input "546-Q105" at bounding box center [84, 101] width 70 height 13
type input "546-Q105(F)"
click at [107, 119] on button "Save" at bounding box center [111, 119] width 16 height 11
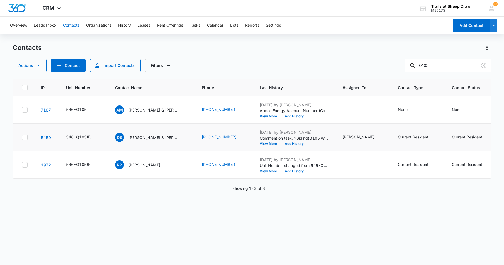
drag, startPoint x: 437, startPoint y: 61, endPoint x: 412, endPoint y: 62, distance: 25.0
click at [404, 61] on div "Q105" at bounding box center [447, 65] width 87 height 13
type input "[PERSON_NAME]"
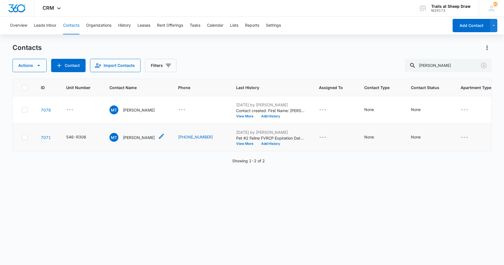
click at [140, 137] on p "[PERSON_NAME]" at bounding box center [139, 138] width 32 height 6
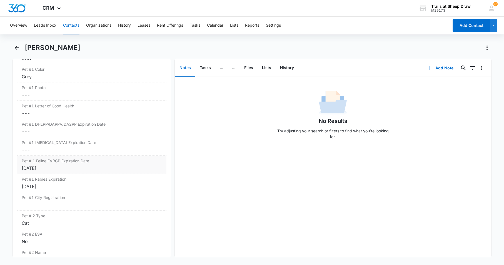
scroll to position [777, 0]
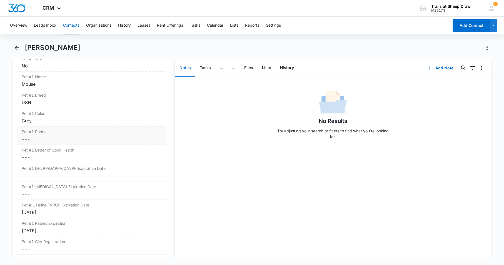
click at [52, 141] on dd "Cancel Save Changes ---" at bounding box center [92, 139] width 140 height 7
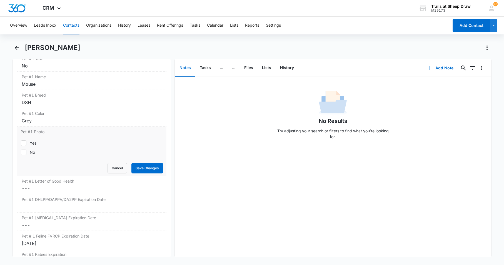
click at [32, 145] on div "Yes" at bounding box center [33, 143] width 7 height 6
click at [21, 143] on input "Yes" at bounding box center [21, 143] width 0 height 0
checkbox input "true"
click at [145, 166] on button "Save Changes" at bounding box center [147, 168] width 32 height 11
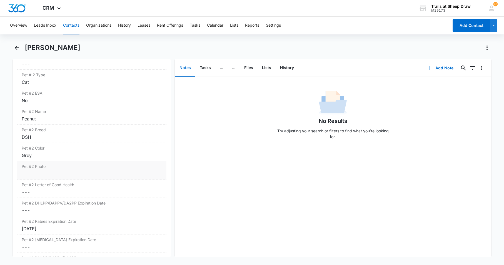
scroll to position [972, 0]
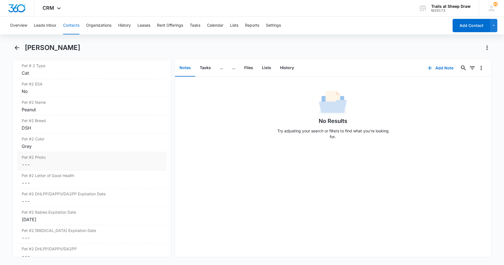
click at [34, 162] on dd "Cancel Save Changes ---" at bounding box center [92, 164] width 140 height 7
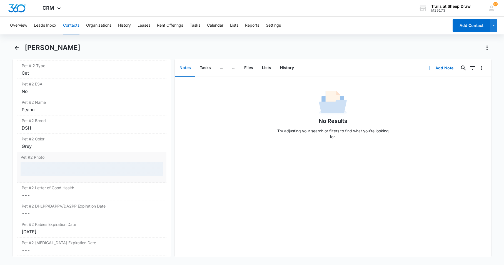
click at [42, 172] on div at bounding box center [92, 168] width 142 height 13
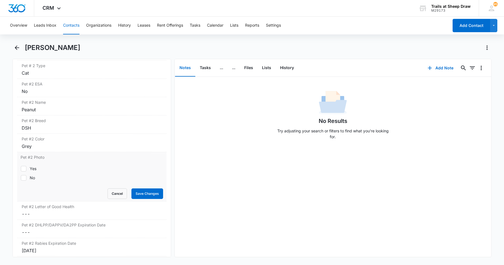
click at [33, 169] on div "Yes" at bounding box center [33, 169] width 7 height 6
click at [21, 169] on input "Yes" at bounding box center [21, 168] width 0 height 0
checkbox input "true"
click at [142, 195] on button "Save Changes" at bounding box center [147, 193] width 32 height 11
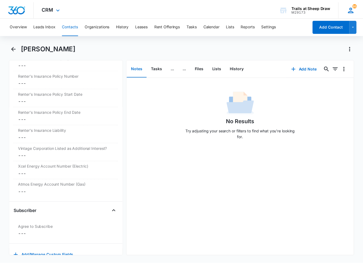
scroll to position [1249, 0]
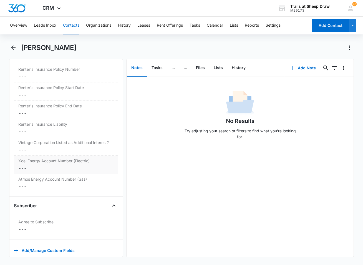
click at [24, 172] on dd "Cancel Save Changes ---" at bounding box center [65, 168] width 95 height 7
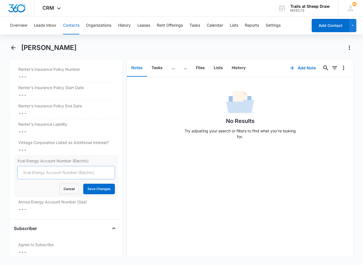
click at [26, 176] on input "Xcel Energy Account Number (Electric)" at bounding box center [66, 172] width 98 height 13
type input "53-0015568284-2"
click at [88, 194] on button "Save Changes" at bounding box center [99, 189] width 32 height 11
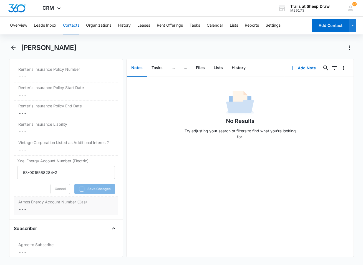
click at [30, 213] on dd "Cancel Save Changes ---" at bounding box center [65, 209] width 95 height 7
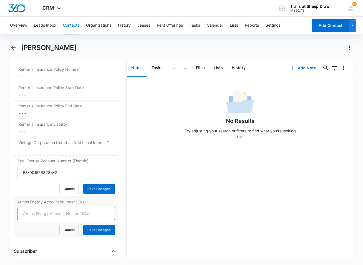
click at [33, 219] on input "Atmos Energy Account Number (Gas)" at bounding box center [66, 213] width 98 height 13
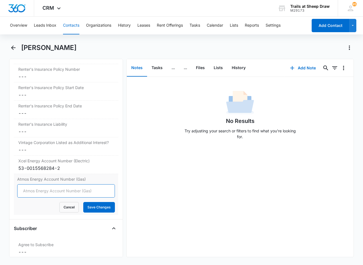
click at [33, 198] on input "Atmos Energy Account Number (Gas)" at bounding box center [66, 190] width 98 height 13
type input "3074362372"
click at [83, 202] on button "Save Changes" at bounding box center [99, 207] width 32 height 11
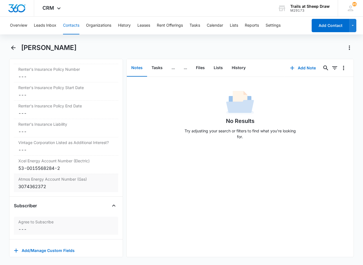
click at [91, 225] on label "Agree to Subscribe" at bounding box center [65, 222] width 95 height 6
click at [160, 69] on button "Tasks" at bounding box center [157, 67] width 20 height 17
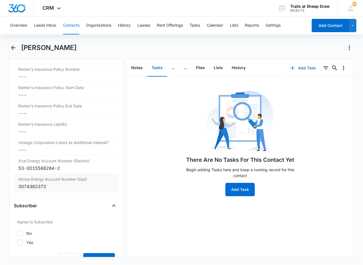
click at [306, 68] on button "Add Task" at bounding box center [303, 67] width 37 height 13
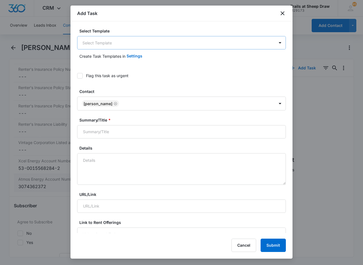
click at [101, 42] on body "CRM Apps Reputation Websites Forms CRM Email Social Content Ads Intelligence Fi…" at bounding box center [181, 132] width 363 height 265
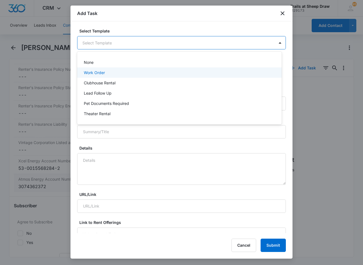
click at [102, 72] on p "Work Order" at bounding box center [94, 73] width 21 height 6
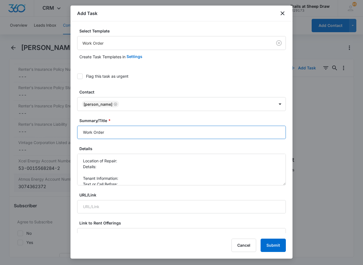
click at [82, 132] on input "Work Order" at bounding box center [181, 132] width 209 height 13
type input "R306 Work Order"
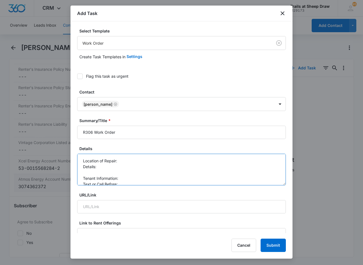
click at [135, 163] on textarea "Location of Repair: Details: Tenant Information: Text or Call Before:" at bounding box center [181, 170] width 209 height 32
click at [136, 164] on textarea "Location of Repair: w/d install Details: Tenant Information: Text or Call Befor…" at bounding box center [181, 170] width 209 height 32
click at [132, 177] on textarea "Location of Repair: w/d install Details: new move in W/D install Tenant Informa…" at bounding box center [181, 170] width 209 height 32
click at [124, 183] on textarea "Location of Repair: w/d install Details: new move in W/D install Tenant Informa…" at bounding box center [181, 170] width 209 height 32
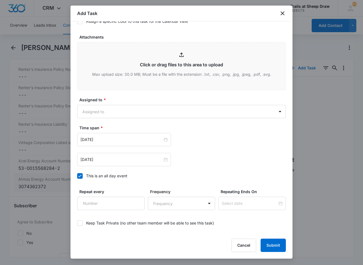
scroll to position [278, 0]
type textarea "Location of Repair: w/d install Details: new move in W/D install Tenant Informa…"
click at [134, 115] on body "CRM Apps Reputation Websites Forms CRM Email Social Content Ads Intelligence Fi…" at bounding box center [181, 132] width 363 height 265
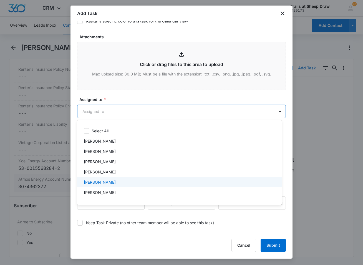
click at [128, 182] on div "[PERSON_NAME]" at bounding box center [179, 182] width 190 height 6
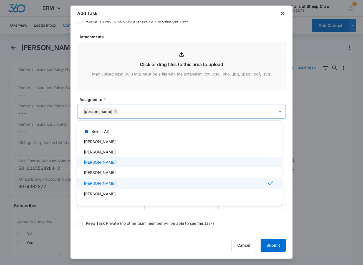
scroll to position [28, 0]
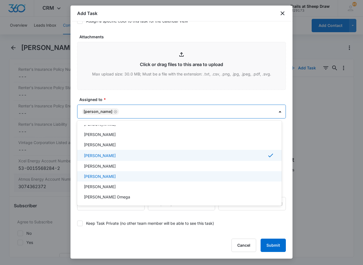
click at [116, 174] on p "[PERSON_NAME]" at bounding box center [100, 176] width 32 height 6
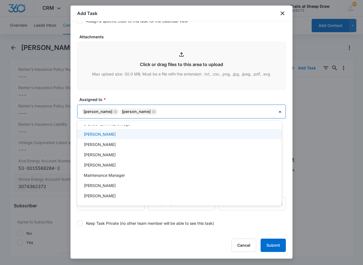
scroll to position [111, 0]
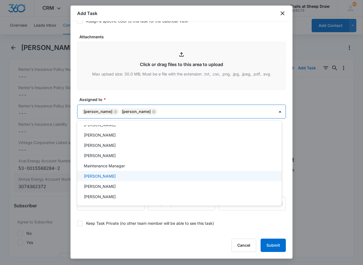
click at [123, 176] on div "[PERSON_NAME]" at bounding box center [179, 176] width 190 height 6
click at [147, 97] on div at bounding box center [181, 132] width 363 height 265
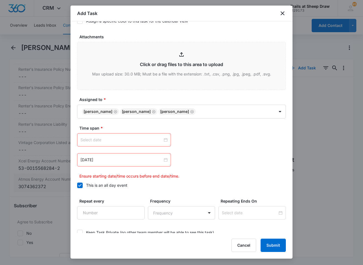
click at [162, 140] on div at bounding box center [124, 140] width 87 height 6
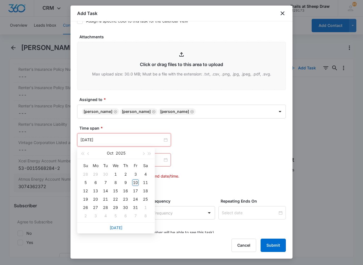
type input "[DATE]"
click at [137, 182] on div "10" at bounding box center [135, 182] width 7 height 7
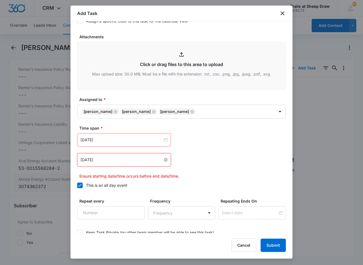
click at [160, 161] on input "[DATE]" at bounding box center [122, 160] width 82 height 6
click at [162, 160] on div at bounding box center [124, 160] width 87 height 6
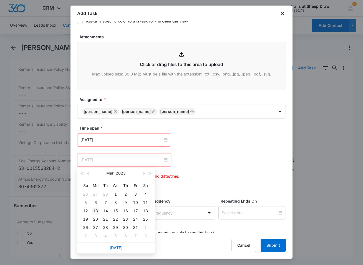
click at [98, 213] on div "13" at bounding box center [95, 211] width 7 height 7
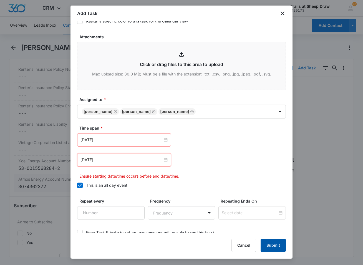
click at [277, 238] on button "Submit" at bounding box center [273, 245] width 25 height 13
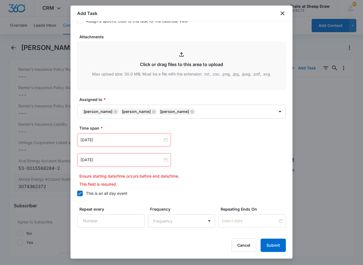
click at [167, 160] on div "[DATE]" at bounding box center [124, 159] width 94 height 13
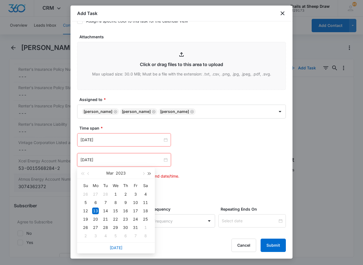
click at [151, 175] on button "button" at bounding box center [150, 173] width 6 height 11
click at [145, 173] on button "button" at bounding box center [143, 173] width 6 height 11
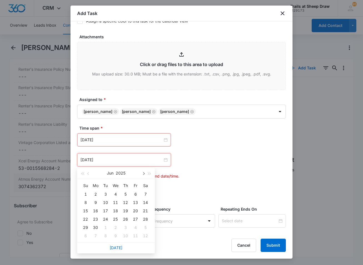
click at [145, 173] on button "button" at bounding box center [143, 173] width 6 height 11
click at [144, 173] on span "button" at bounding box center [143, 173] width 3 height 3
type input "[DATE]"
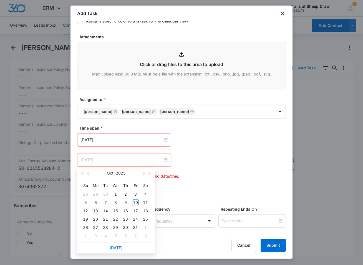
click at [97, 211] on div "13" at bounding box center [95, 211] width 7 height 7
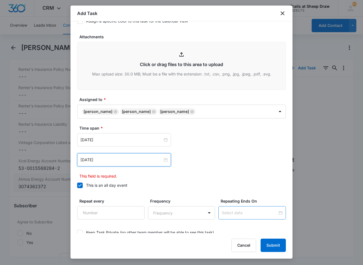
scroll to position [311, 0]
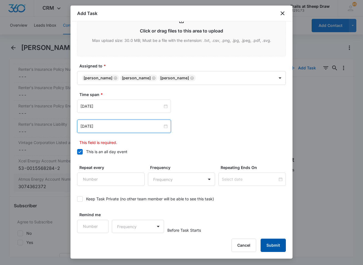
click at [271, 238] on button "Submit" at bounding box center [273, 245] width 25 height 13
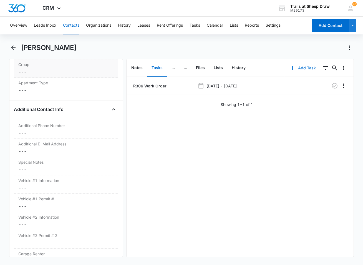
scroll to position [472, 0]
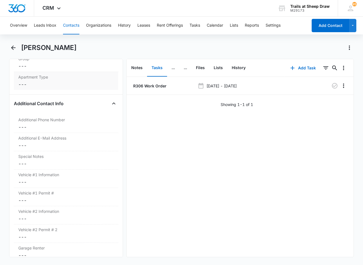
click at [44, 88] on dd "Cancel Save Changes ---" at bounding box center [65, 84] width 95 height 7
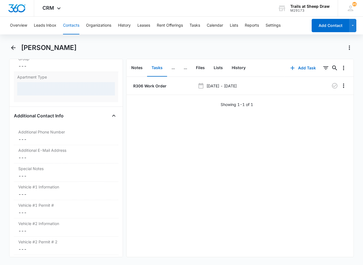
click at [44, 94] on div at bounding box center [66, 88] width 98 height 13
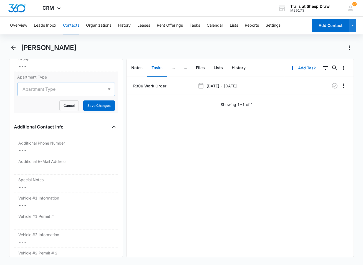
click at [60, 93] on div at bounding box center [59, 89] width 74 height 8
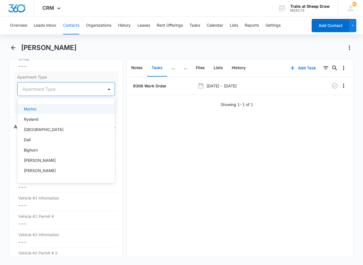
click at [54, 112] on div "Merino" at bounding box center [65, 109] width 83 height 6
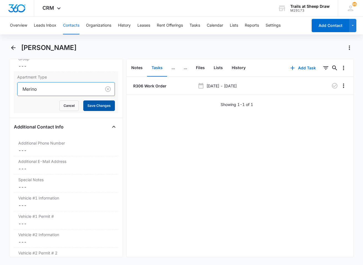
click at [93, 111] on button "Save Changes" at bounding box center [99, 105] width 32 height 11
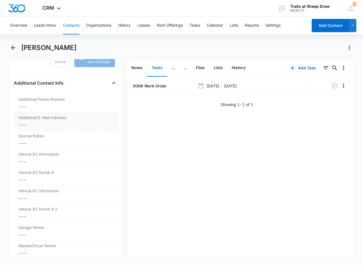
scroll to position [527, 0]
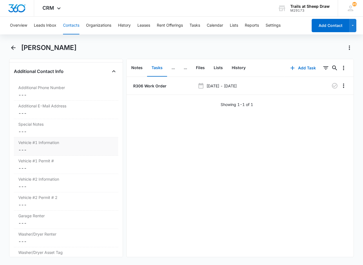
click at [40, 153] on dd "Cancel Save Changes ---" at bounding box center [65, 150] width 95 height 7
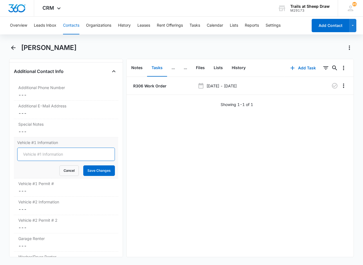
click at [41, 161] on input "Vehicle #1 Information" at bounding box center [66, 154] width 98 height 13
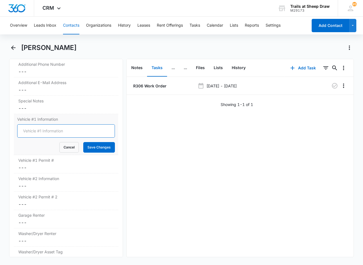
scroll to position [517, 0]
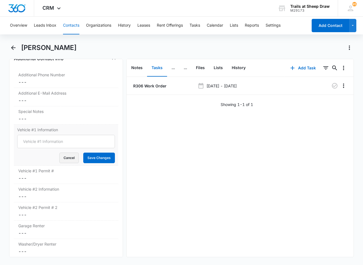
click at [65, 163] on button "Cancel" at bounding box center [68, 158] width 19 height 11
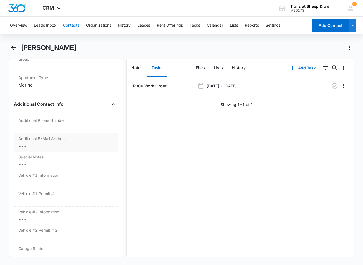
scroll to position [461, 0]
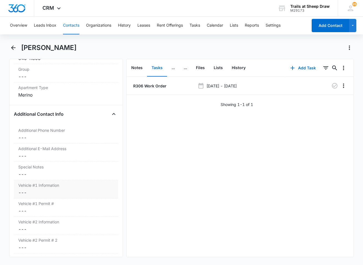
click at [46, 194] on div "Vehicle #1 Information Cancel Save Changes ---" at bounding box center [66, 189] width 104 height 18
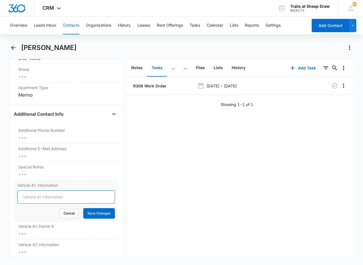
click at [47, 200] on input "Vehicle #1 Information" at bounding box center [66, 196] width 98 height 13
paste input "White Hyundai Sabta Fe"
type input "White Hyundai Santa Fe"
click at [83, 208] on button "Save Changes" at bounding box center [99, 213] width 32 height 11
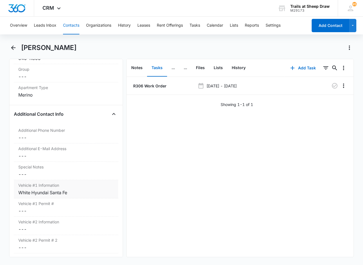
click at [27, 196] on div "White Hyundai Santa Fe" at bounding box center [65, 192] width 95 height 7
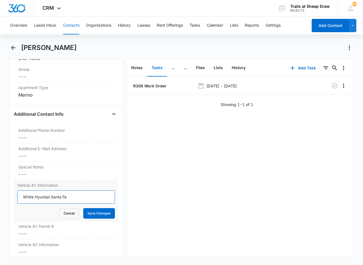
click at [33, 202] on input "White Hyundai Santa Fe" at bounding box center [66, 196] width 98 height 13
drag, startPoint x: 34, startPoint y: 202, endPoint x: 4, endPoint y: 201, distance: 30.3
click at [4, 201] on main "[PERSON_NAME] Remove MT [PERSON_NAME] Contact Info Name Cancel Save Changes [PE…" at bounding box center [181, 153] width 363 height 221
click at [85, 202] on input "Hyundai Santa Fe" at bounding box center [66, 196] width 98 height 13
paste input "White"
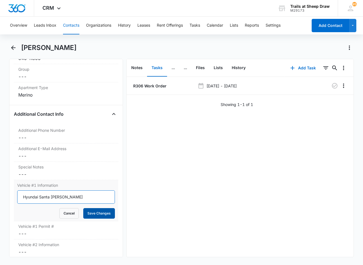
type input "Hyundai Santa [PERSON_NAME]"
click at [97, 216] on button "Save Changes" at bounding box center [99, 213] width 32 height 11
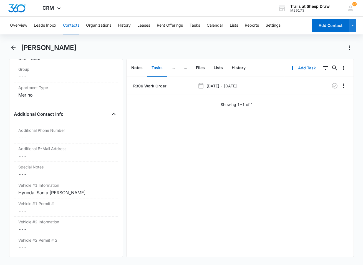
click at [3, 134] on main "[PERSON_NAME] Remove MT [PERSON_NAME] Contact Info Name Cancel Save Changes [PE…" at bounding box center [181, 153] width 363 height 221
click at [78, 48] on div "[PERSON_NAME]" at bounding box center [187, 47] width 333 height 9
click at [70, 25] on button "Contacts" at bounding box center [71, 26] width 16 height 18
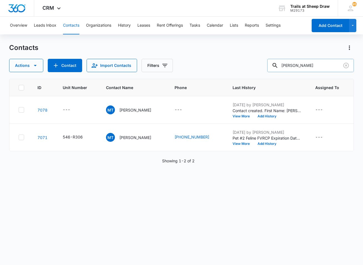
click at [308, 67] on input "[PERSON_NAME]" at bounding box center [310, 65] width 87 height 13
type input "e301"
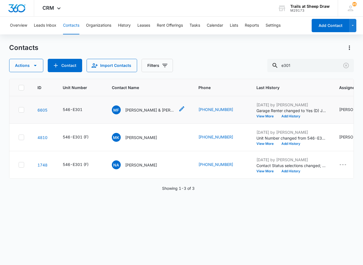
click at [147, 114] on div "MF [PERSON_NAME] & [PERSON_NAME]" at bounding box center [143, 109] width 63 height 9
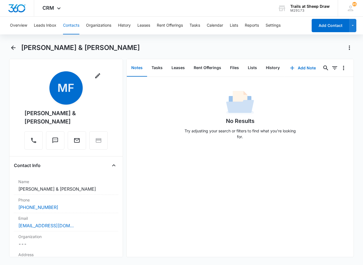
drag, startPoint x: 47, startPoint y: 124, endPoint x: 22, endPoint y: 110, distance: 28.6
click at [22, 110] on div "Remove MF [PERSON_NAME] & [PERSON_NAME]" at bounding box center [66, 111] width 104 height 81
copy div "[PERSON_NAME] & [PERSON_NAME]"
click at [72, 28] on button "Contacts" at bounding box center [71, 26] width 16 height 18
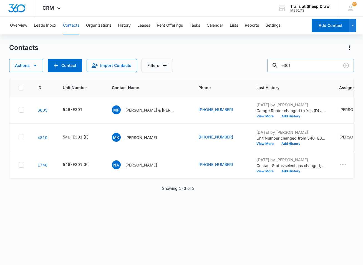
click at [295, 63] on input "e301" at bounding box center [310, 65] width 87 height 13
type input "b"
type input "biems"
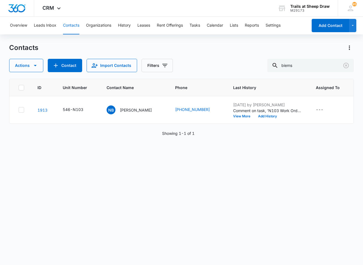
click at [165, 44] on div "Contacts" at bounding box center [181, 47] width 345 height 9
click at [132, 111] on p "[PERSON_NAME]" at bounding box center [136, 110] width 32 height 6
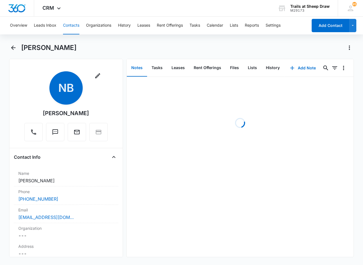
click at [160, 42] on div "Overview Leads Inbox Contacts Organizations History Leases Rent Offerings Tasks…" at bounding box center [181, 140] width 363 height 247
click at [157, 62] on button "Tasks" at bounding box center [157, 67] width 20 height 17
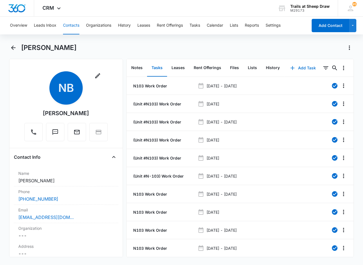
click at [296, 67] on button "Add Task" at bounding box center [303, 67] width 37 height 13
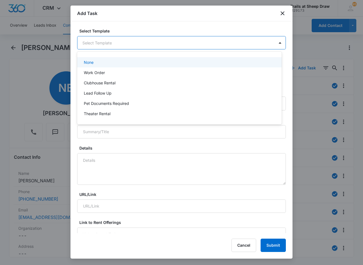
click at [111, 41] on body "CRM Apps Reputation Websites Forms CRM Email Social Content Ads Intelligence Fi…" at bounding box center [181, 132] width 363 height 265
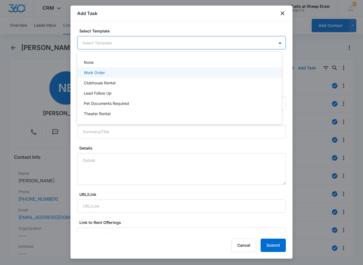
click at [104, 73] on p "Work Order" at bounding box center [94, 73] width 21 height 6
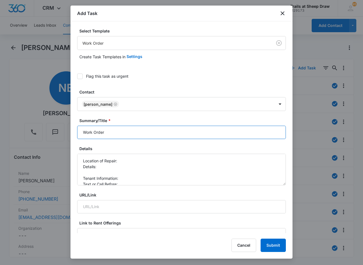
click at [82, 134] on input "Work Order" at bounding box center [181, 132] width 209 height 13
type input "E Work Order"
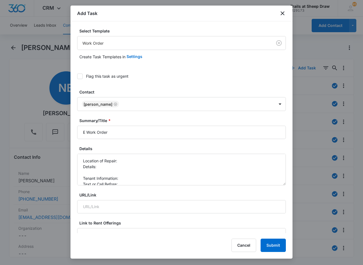
click at [167, 9] on div "Add Task" at bounding box center [182, 14] width 222 height 16
click at [287, 13] on div "Add Task" at bounding box center [182, 14] width 222 height 16
click at [283, 16] on icon "close" at bounding box center [282, 13] width 7 height 7
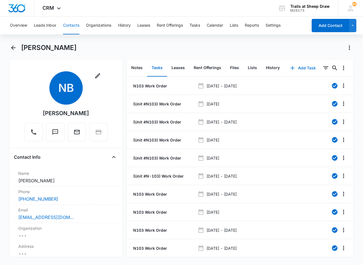
click at [299, 67] on button "Add Task" at bounding box center [303, 67] width 37 height 13
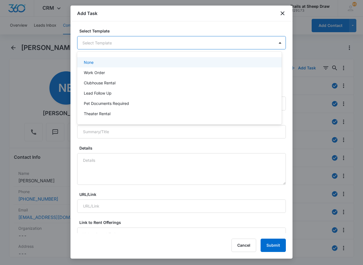
click at [90, 43] on body "CRM Apps Reputation Websites Forms CRM Email Social Content Ads Intelligence Fi…" at bounding box center [181, 132] width 363 height 265
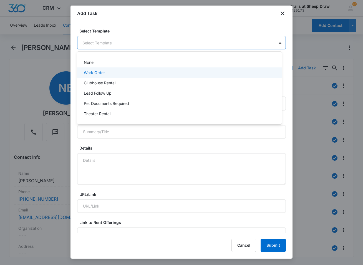
click at [100, 73] on p "Work Order" at bounding box center [94, 73] width 21 height 6
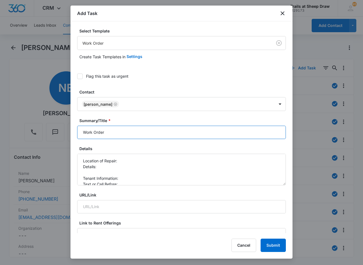
click at [81, 131] on input "Work Order" at bounding box center [181, 132] width 209 height 13
type input "N103 Work Order"
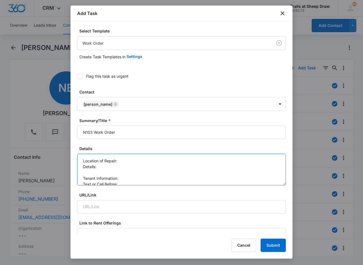
click at [136, 166] on textarea "Location of Repair: Details: Tenant Information: Text or Call Before:" at bounding box center [181, 170] width 209 height 32
click at [137, 162] on textarea "Location of Repair: Details: Tenant Information: Text or Call Before:" at bounding box center [181, 170] width 209 height 32
click at [139, 168] on textarea "Location of Repair: garbage disposal Details: Tenant Information: Text or Call …" at bounding box center [181, 170] width 209 height 32
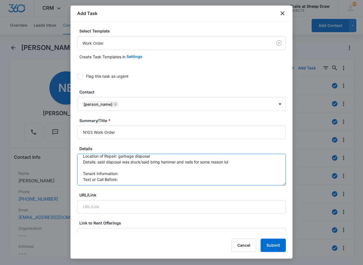
scroll to position [6, 0]
click at [133, 172] on textarea "Location of Repair: garbage disposal Details: said disposal was stuck/said brin…" at bounding box center [181, 170] width 209 height 32
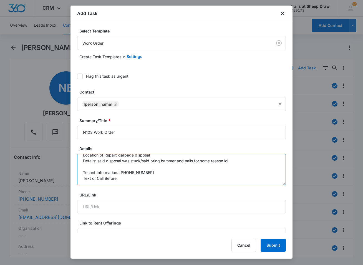
click at [132, 178] on textarea "Location of Repair: garbage disposal Details: said disposal was stuck/said brin…" at bounding box center [181, 170] width 209 height 32
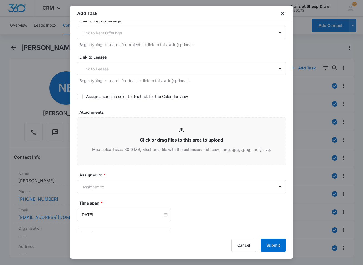
scroll to position [250, 0]
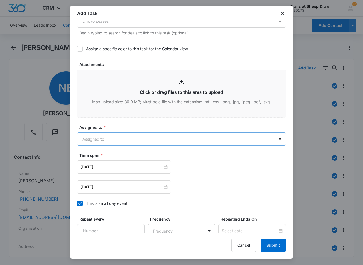
type textarea "Location of Repair: garbage disposal Details: said disposal was stuck/said brin…"
click at [115, 140] on body "CRM Apps Reputation Websites Forms CRM Email Social Content Ads Intelligence Fi…" at bounding box center [181, 132] width 363 height 265
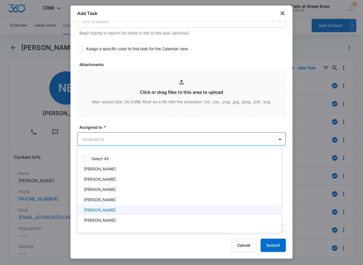
click at [114, 206] on div "[PERSON_NAME]" at bounding box center [179, 210] width 205 height 10
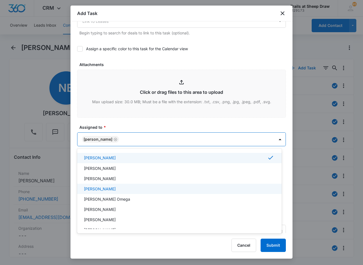
scroll to position [56, 0]
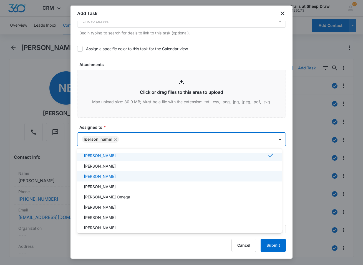
click at [111, 176] on p "[PERSON_NAME]" at bounding box center [100, 176] width 32 height 6
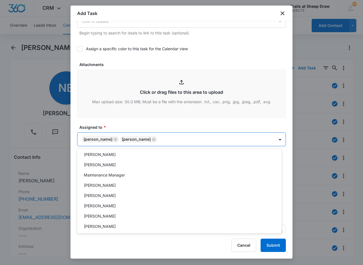
scroll to position [133, 0]
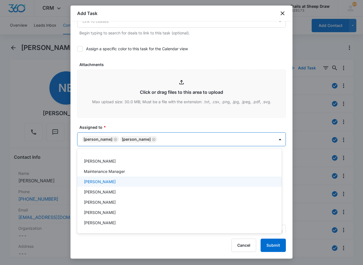
click at [121, 182] on div "[PERSON_NAME]" at bounding box center [179, 182] width 190 height 6
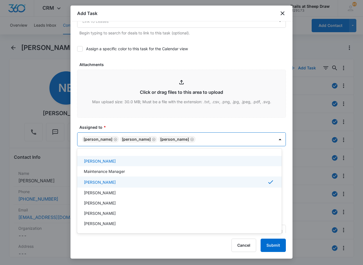
click at [132, 125] on div at bounding box center [181, 132] width 363 height 265
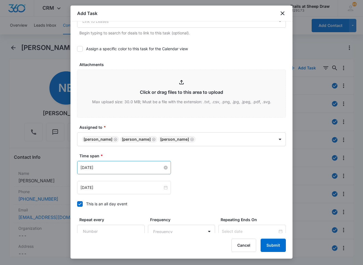
click at [162, 165] on div "[DATE]" at bounding box center [124, 168] width 87 height 6
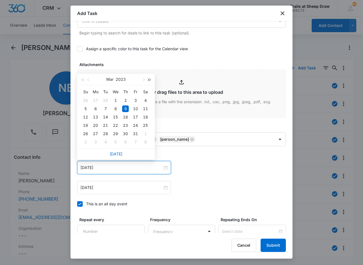
click at [151, 80] on button "button" at bounding box center [150, 79] width 6 height 11
click at [144, 79] on button "button" at bounding box center [143, 79] width 6 height 11
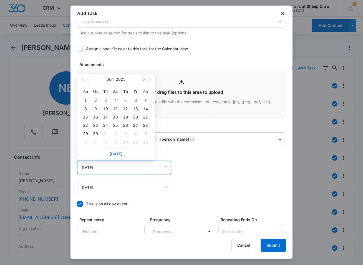
click at [144, 79] on button "button" at bounding box center [143, 79] width 6 height 11
click at [144, 78] on button "button" at bounding box center [143, 79] width 6 height 11
type input "[DATE]"
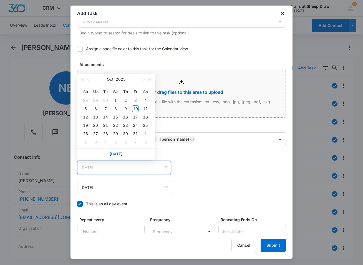
click at [135, 109] on div "10" at bounding box center [135, 108] width 7 height 7
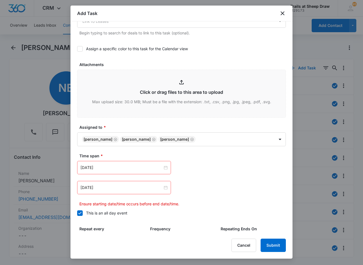
click at [167, 191] on div "[DATE]" at bounding box center [124, 187] width 94 height 13
click at [163, 186] on div at bounding box center [124, 188] width 87 height 6
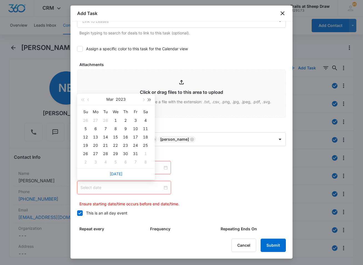
click at [151, 97] on button "button" at bounding box center [150, 99] width 6 height 11
click at [150, 99] on button "button" at bounding box center [150, 99] width 6 height 11
click at [144, 99] on span "button" at bounding box center [143, 100] width 3 height 3
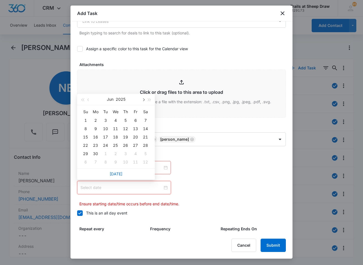
click at [144, 99] on span "button" at bounding box center [143, 100] width 3 height 3
type input "[DATE]"
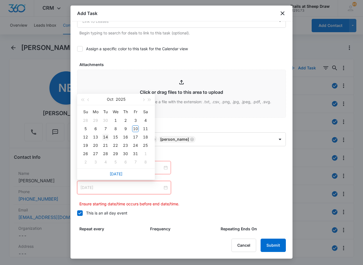
click at [107, 136] on div "14" at bounding box center [105, 137] width 7 height 7
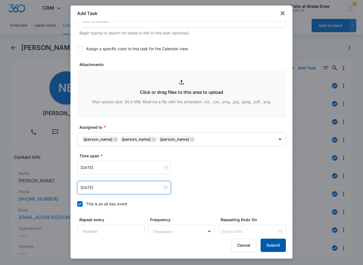
click at [271, 238] on button "Submit" at bounding box center [273, 245] width 25 height 13
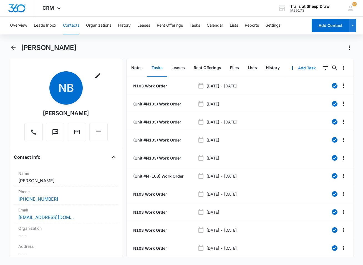
click at [73, 25] on button "Contacts" at bounding box center [71, 26] width 16 height 18
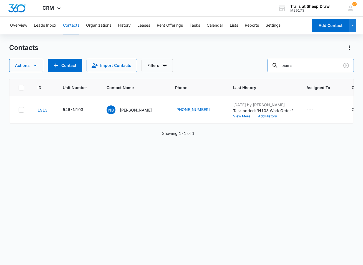
click at [297, 62] on input "biems" at bounding box center [310, 65] width 87 height 13
type input "X208"
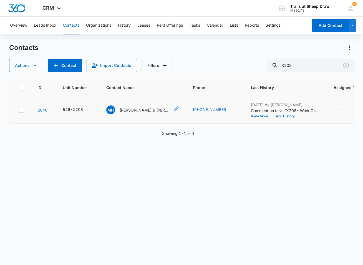
click at [136, 109] on p "[PERSON_NAME] & [PERSON_NAME]" at bounding box center [145, 110] width 50 height 6
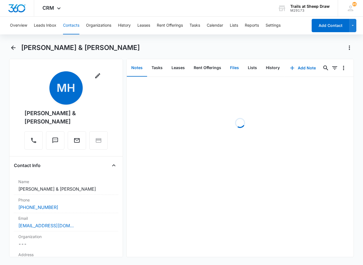
click at [233, 67] on button "Files" at bounding box center [235, 67] width 18 height 17
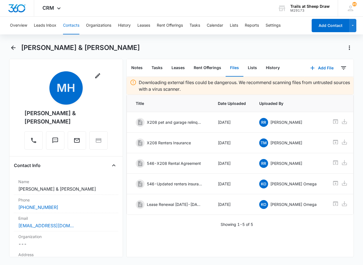
click at [75, 29] on button "Contacts" at bounding box center [71, 26] width 16 height 18
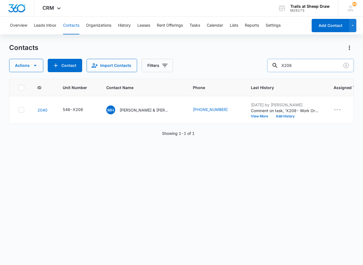
click at [319, 65] on input "X208" at bounding box center [310, 65] width 87 height 13
click at [318, 65] on input "X208" at bounding box center [310, 65] width 87 height 13
type input "E301"
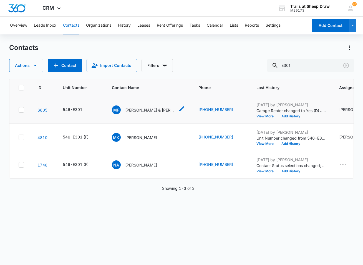
click at [155, 111] on p "[PERSON_NAME] & [PERSON_NAME]" at bounding box center [150, 110] width 50 height 6
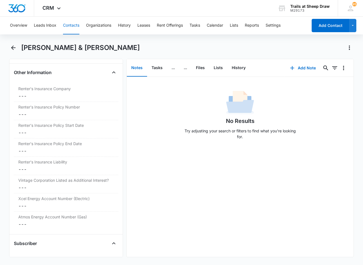
scroll to position [1221, 0]
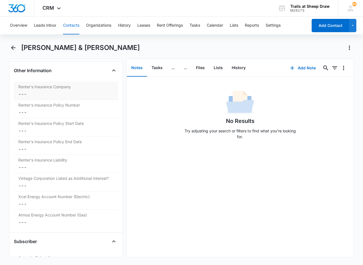
click at [57, 97] on dd "Cancel Save Changes ---" at bounding box center [65, 94] width 95 height 7
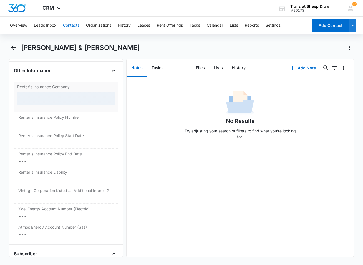
click at [52, 102] on div at bounding box center [66, 98] width 98 height 13
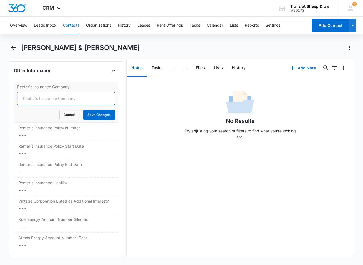
click at [53, 104] on input "Renter's Insurance Company" at bounding box center [66, 98] width 98 height 13
click at [64, 102] on input "Renter's Insurance Company" at bounding box center [66, 98] width 98 height 13
type input "State Farm"
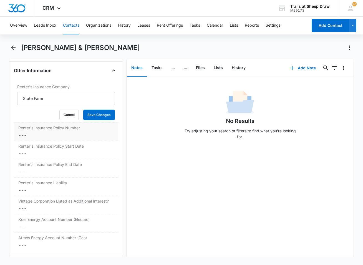
click at [50, 139] on dd "Cancel Save Changes ---" at bounding box center [65, 135] width 95 height 7
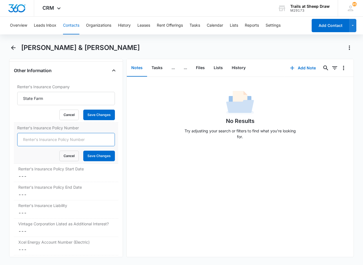
click at [49, 143] on input "Renter's Insurance Policy Number" at bounding box center [66, 139] width 98 height 13
type input "06-R3-9998-9"
click at [104, 161] on button "Save Changes" at bounding box center [99, 156] width 32 height 11
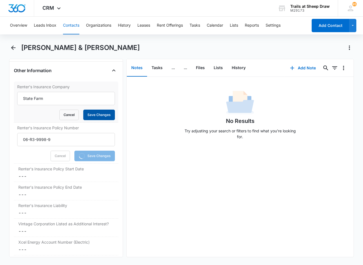
click at [99, 117] on button "Save Changes" at bounding box center [99, 115] width 32 height 11
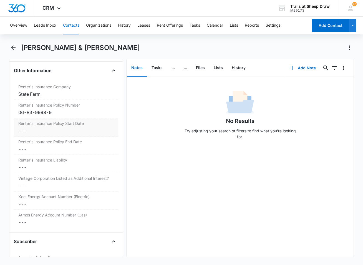
click at [31, 134] on dd "Cancel Save Changes ---" at bounding box center [65, 130] width 95 height 7
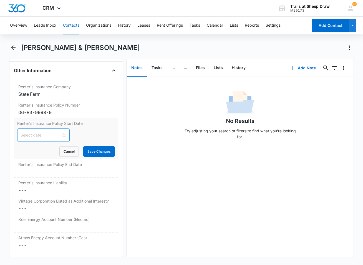
click at [36, 138] on input at bounding box center [41, 135] width 41 height 6
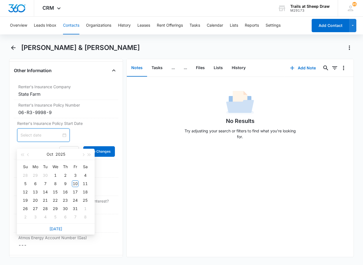
click at [9, 133] on div "Remove MF [PERSON_NAME] & [PERSON_NAME] Contact Info Name Cancel Save Changes […" at bounding box center [66, 158] width 114 height 198
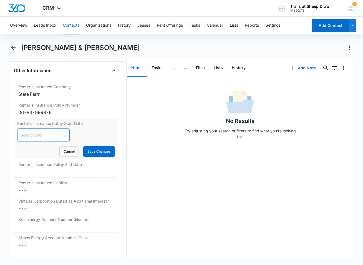
click at [63, 141] on div at bounding box center [43, 135] width 52 height 13
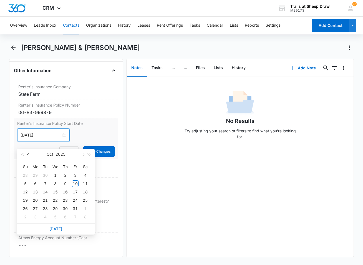
click at [27, 154] on span "button" at bounding box center [28, 155] width 3 height 3
click at [46, 175] on div "1" at bounding box center [45, 175] width 7 height 7
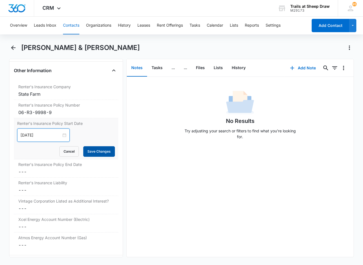
type input "[DATE]"
click at [92, 156] on button "Save Changes" at bounding box center [99, 151] width 32 height 11
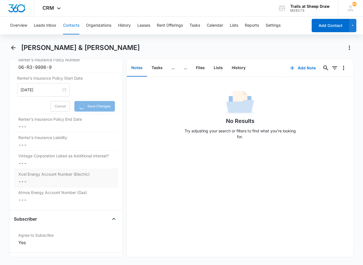
scroll to position [1277, 0]
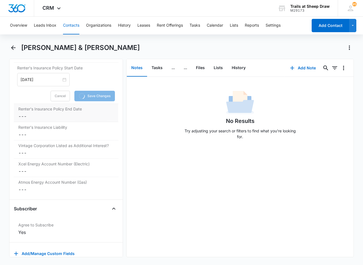
click at [36, 120] on dd "Cancel Save Changes ---" at bounding box center [65, 116] width 95 height 7
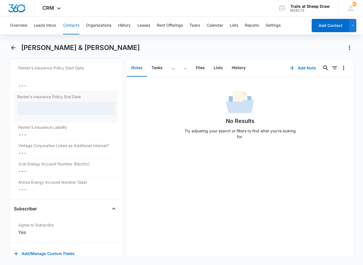
click at [37, 126] on dl "Renter's Insurance Company Cancel Save Changes State Farm Renter's Insurance Po…" at bounding box center [66, 110] width 104 height 169
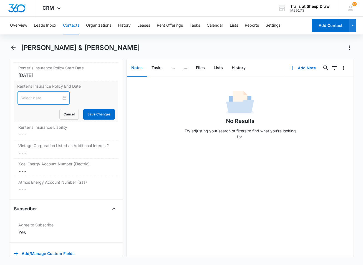
click at [63, 104] on div at bounding box center [43, 97] width 52 height 13
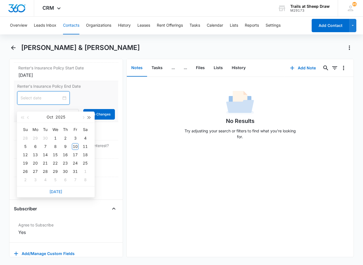
click at [90, 116] on button "button" at bounding box center [89, 117] width 6 height 11
click at [27, 116] on button "button" at bounding box center [28, 117] width 6 height 11
click at [28, 116] on button "button" at bounding box center [28, 117] width 6 height 11
type input "[DATE]"
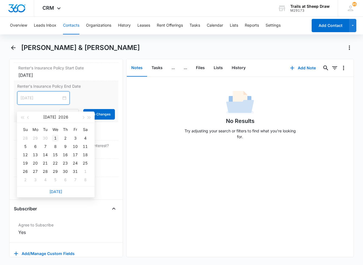
click at [56, 137] on div "1" at bounding box center [55, 138] width 7 height 7
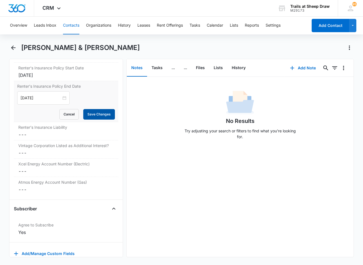
click at [104, 120] on button "Save Changes" at bounding box center [99, 114] width 32 height 11
click at [47, 138] on dd "Cancel Save Changes ---" at bounding box center [65, 134] width 95 height 7
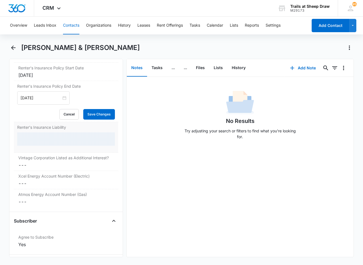
click at [38, 141] on div at bounding box center [66, 138] width 98 height 13
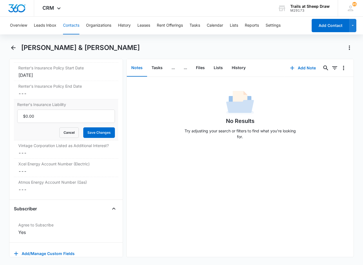
click at [41, 138] on div "Cancel Save Changes" at bounding box center [66, 132] width 98 height 11
click at [37, 123] on input "Renter's Insurance Liability" at bounding box center [66, 116] width 98 height 13
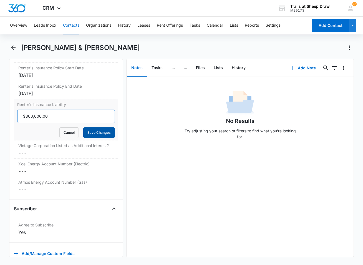
type input "$300,000.00"
click at [86, 138] on button "Save Changes" at bounding box center [99, 132] width 32 height 11
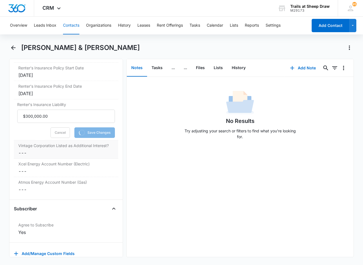
click at [55, 156] on dd "Cancel Save Changes ---" at bounding box center [65, 153] width 95 height 7
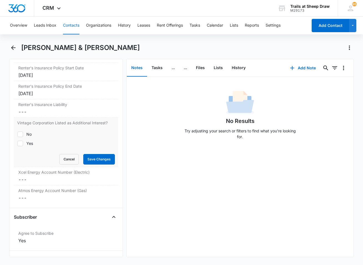
click at [31, 165] on form "No Yes Cancel Save Changes" at bounding box center [66, 146] width 98 height 37
click at [25, 154] on form "No Yes Cancel Save Changes" at bounding box center [66, 146] width 98 height 37
click at [26, 146] on div "Yes" at bounding box center [29, 143] width 7 height 6
click at [17, 144] on input "Yes" at bounding box center [17, 143] width 0 height 0
checkbox input "true"
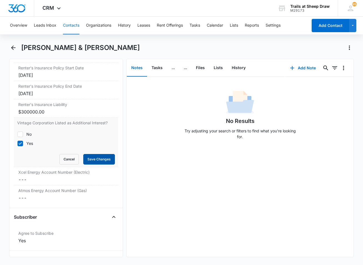
click at [102, 165] on button "Save Changes" at bounding box center [99, 159] width 32 height 11
click at [45, 183] on dd "Cancel Save Changes ---" at bounding box center [65, 179] width 95 height 7
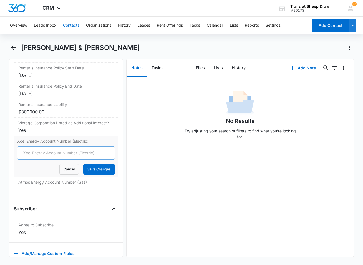
click at [24, 157] on input "Xcel Energy Account Number (Electric)" at bounding box center [66, 152] width 98 height 13
click at [22, 193] on dd "Cancel Save Changes ---" at bounding box center [65, 189] width 95 height 7
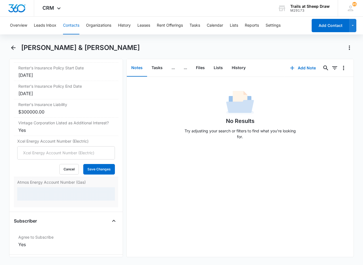
click at [24, 196] on div at bounding box center [66, 193] width 98 height 13
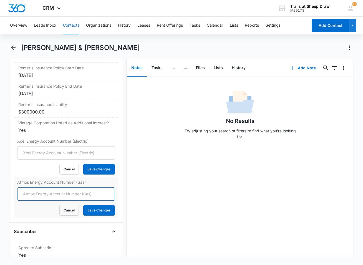
click at [27, 198] on input "Atmos Energy Account Number (Gas)" at bounding box center [66, 193] width 98 height 13
click at [27, 201] on input "Atmos Energy Account Number (Gas)" at bounding box center [66, 193] width 98 height 13
type input "3072245805"
click at [98, 216] on button "Save Changes" at bounding box center [99, 210] width 32 height 11
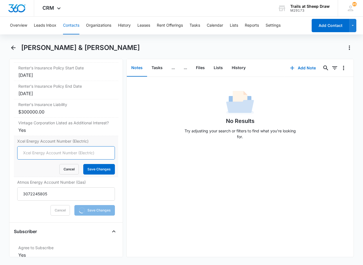
click at [41, 160] on input "Xcel Energy Account Number (Electric)" at bounding box center [66, 152] width 98 height 13
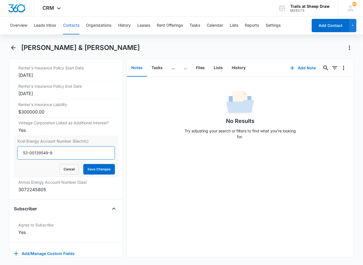
type input "53-00139549-9"
click at [83, 164] on button "Save Changes" at bounding box center [99, 169] width 32 height 11
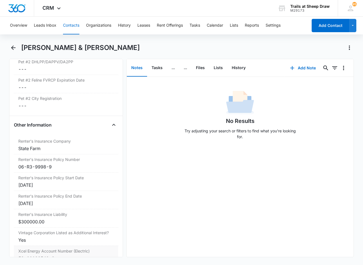
scroll to position [1163, 0]
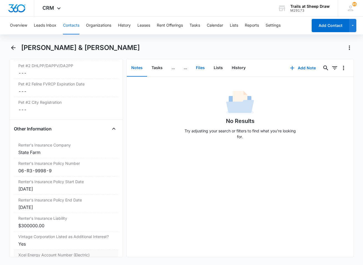
click at [195, 66] on button "Files" at bounding box center [201, 67] width 18 height 17
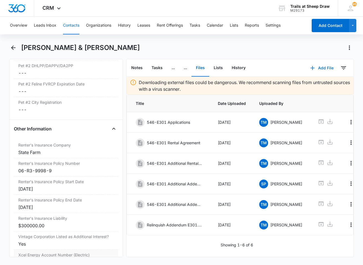
click at [314, 69] on button "Add File" at bounding box center [322, 67] width 34 height 13
click at [315, 86] on div "Upload Files" at bounding box center [314, 86] width 22 height 4
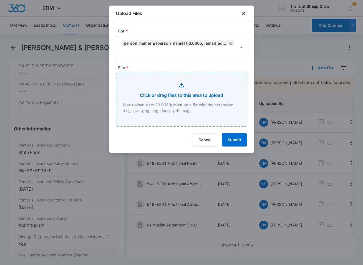
click at [152, 84] on input "File *" at bounding box center [181, 99] width 130 height 53
type input "C:\fakepath\546-E301 Renters.pdf"
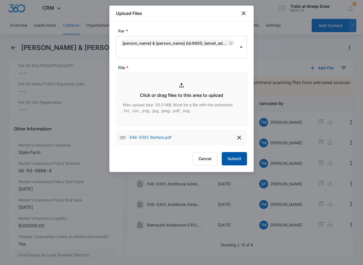
click at [240, 156] on button "Submit" at bounding box center [234, 158] width 25 height 13
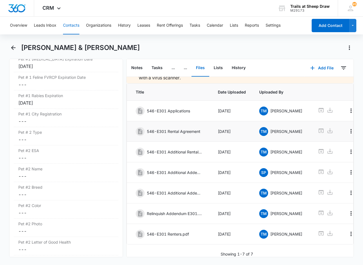
scroll to position [20, 0]
click at [2, 63] on main "[PERSON_NAME] & [PERSON_NAME] Remove MF [PERSON_NAME] & [PERSON_NAME] Contact I…" at bounding box center [181, 153] width 363 height 221
click at [67, 26] on button "Contacts" at bounding box center [71, 26] width 16 height 18
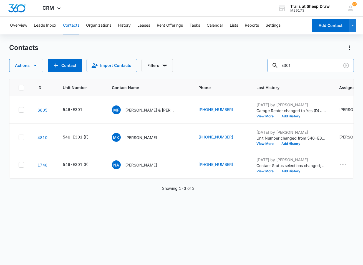
click at [312, 63] on input "E301" at bounding box center [310, 65] width 87 height 13
type input "V304"
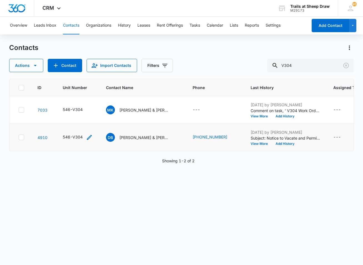
click at [87, 136] on icon "Unit Number - 546-V304 - Select to Edit Field" at bounding box center [89, 137] width 7 height 7
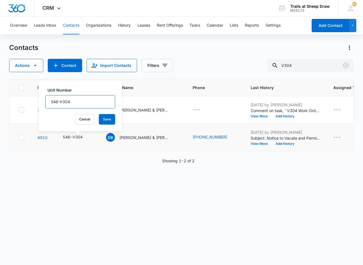
click at [81, 101] on input "546-V304" at bounding box center [80, 101] width 70 height 13
type input "546-V304 (f)"
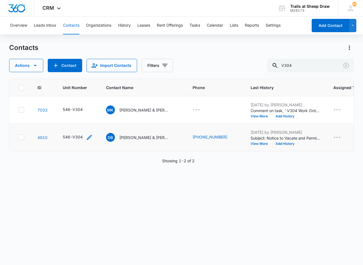
click at [80, 137] on div "546-V304" at bounding box center [73, 137] width 20 height 6
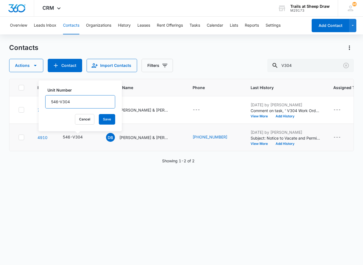
click at [90, 100] on input "546-V304" at bounding box center [80, 101] width 70 height 13
type input "546-V304 (f)"
click at [99, 120] on button "Save" at bounding box center [107, 119] width 16 height 11
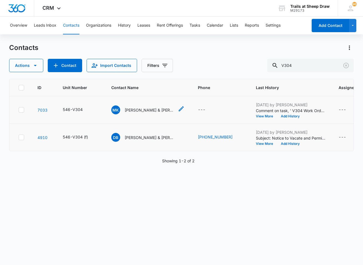
click at [144, 110] on p "[PERSON_NAME] & [PERSON_NAME]" at bounding box center [150, 110] width 50 height 6
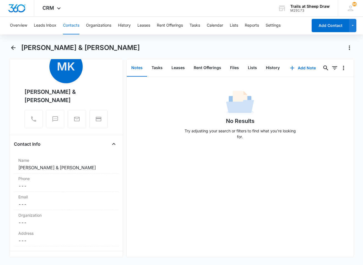
scroll to position [83, 0]
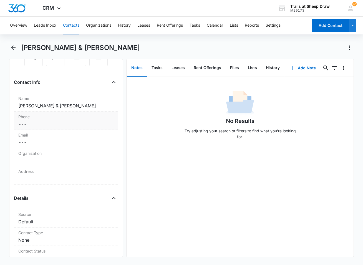
click at [47, 124] on dd "Cancel Save Changes ---" at bounding box center [65, 124] width 95 height 7
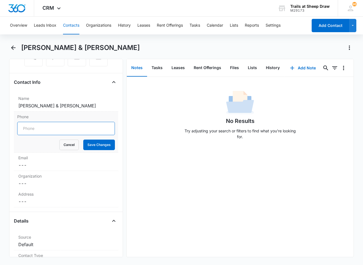
click at [52, 128] on input "Phone" at bounding box center [66, 128] width 98 height 13
type input "(272) 209-2353"
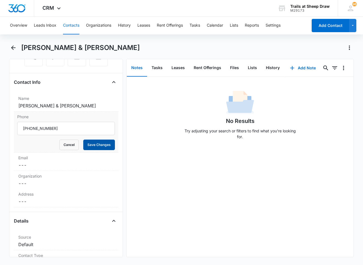
click at [100, 144] on button "Save Changes" at bounding box center [99, 145] width 32 height 11
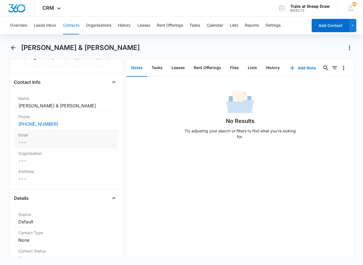
click at [71, 148] on div "Email Cancel Save Changes ---" at bounding box center [66, 139] width 104 height 18
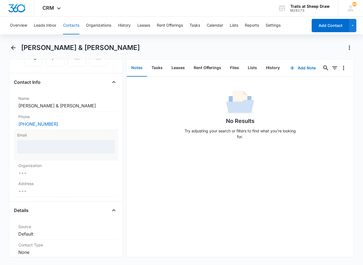
click at [50, 145] on div at bounding box center [66, 146] width 98 height 13
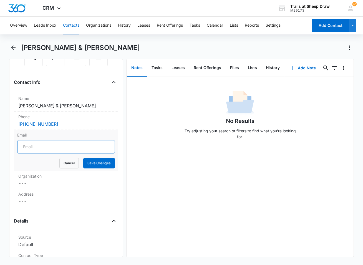
click at [49, 148] on input "Email" at bounding box center [66, 146] width 98 height 13
type input "mandckane25@gmail.com"
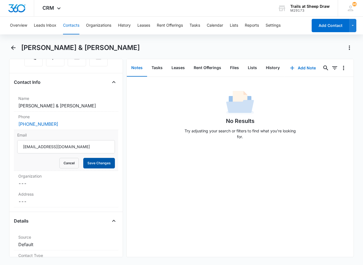
click at [107, 165] on button "Save Changes" at bounding box center [99, 163] width 32 height 11
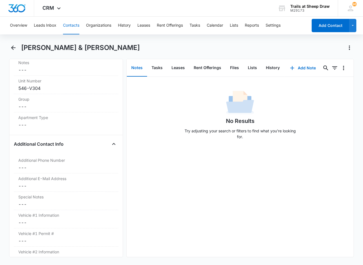
scroll to position [444, 0]
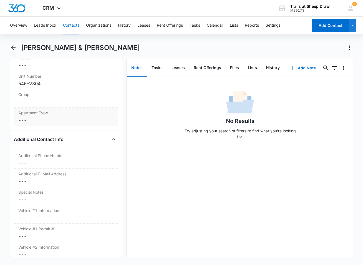
click at [27, 126] on div "Apartment Type Cancel Save Changes ---" at bounding box center [66, 117] width 104 height 18
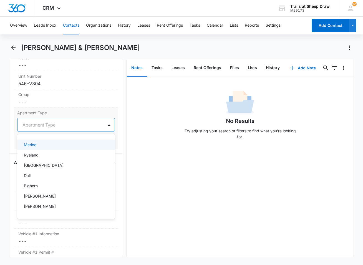
click at [64, 129] on div at bounding box center [59, 125] width 74 height 8
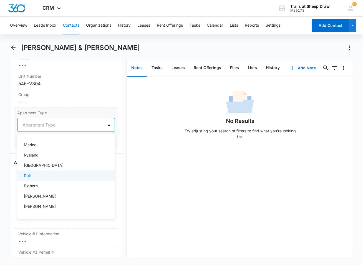
click at [53, 178] on div "Dall" at bounding box center [65, 176] width 83 height 6
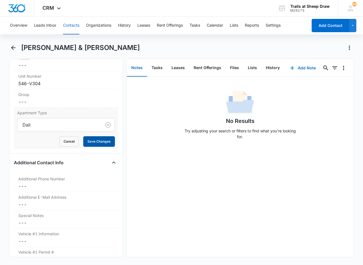
click at [90, 147] on button "Save Changes" at bounding box center [99, 141] width 32 height 11
click at [52, 190] on dd "Cancel Save Changes ---" at bounding box center [65, 186] width 95 height 7
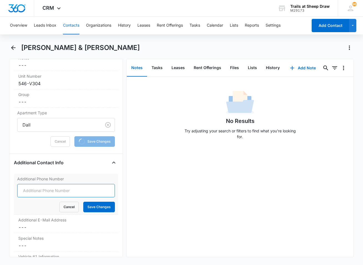
click at [44, 196] on input "Additional Phone Number" at bounding box center [66, 190] width 98 height 13
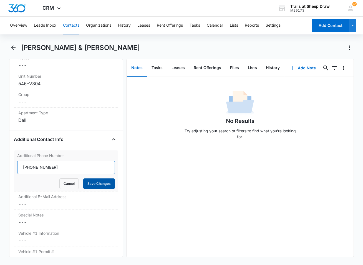
type input "(970) 232-6041"
click at [85, 189] on button "Save Changes" at bounding box center [99, 183] width 32 height 11
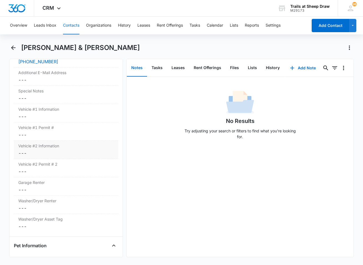
scroll to position [555, 0]
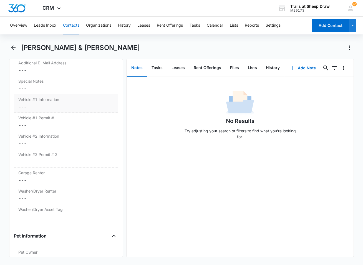
click at [36, 110] on dd "Cancel Save Changes ---" at bounding box center [65, 107] width 95 height 7
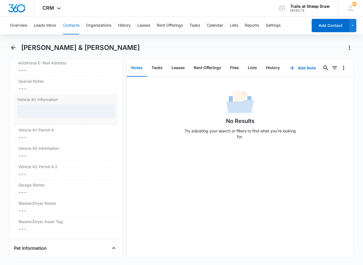
click at [27, 115] on div at bounding box center [66, 111] width 98 height 13
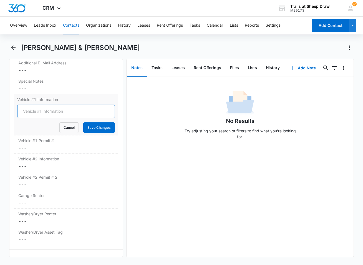
click at [29, 118] on input "Vehicle #1 Information" at bounding box center [66, 111] width 98 height 13
type input "2006 Pontiac G6 Red CEFA38"
click at [83, 122] on button "Save Changes" at bounding box center [99, 127] width 32 height 11
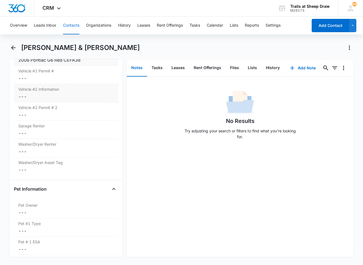
scroll to position [638, 0]
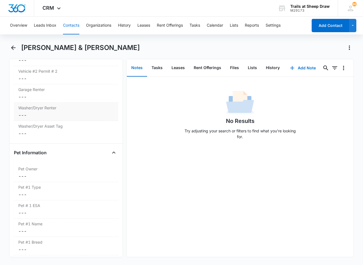
click at [44, 119] on dd "Cancel Save Changes ---" at bounding box center [65, 115] width 95 height 7
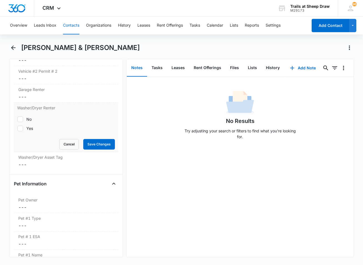
click at [27, 122] on div "No" at bounding box center [28, 119] width 5 height 6
click at [17, 119] on input "No" at bounding box center [17, 119] width 0 height 0
checkbox input "true"
click at [91, 150] on button "Save Changes" at bounding box center [99, 144] width 32 height 11
click at [46, 100] on dd "Cancel Save Changes ---" at bounding box center [65, 97] width 95 height 7
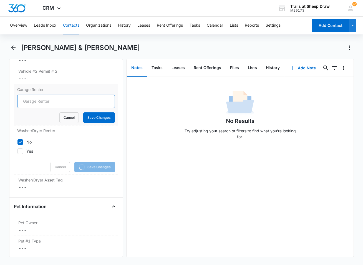
click at [42, 106] on input "Garage Renter" at bounding box center [66, 101] width 98 height 13
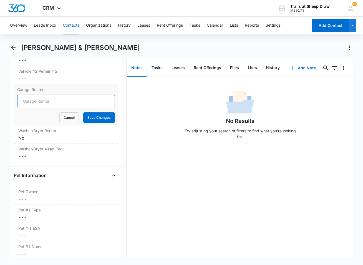
type input "No"
click at [100, 123] on button "Save Changes" at bounding box center [99, 117] width 32 height 11
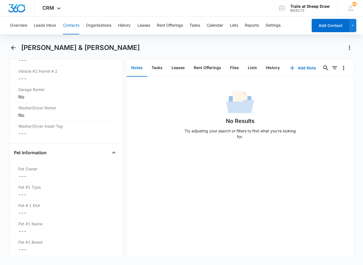
click at [6, 149] on main "Melvin Kane & Carissa Middleton Remove MK Melvin Kane & Carissa Middleton Conta…" at bounding box center [181, 153] width 363 height 221
click at [6, 150] on main "Melvin Kane & Carissa Middleton Remove MK Melvin Kane & Carissa Middleton Conta…" at bounding box center [181, 153] width 363 height 221
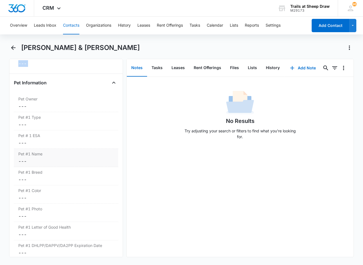
scroll to position [722, 0]
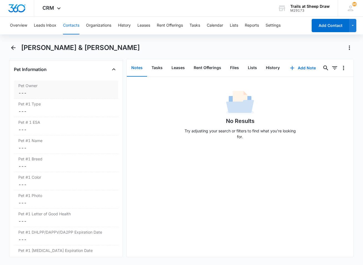
click at [23, 96] on dd "Cancel Save Changes ---" at bounding box center [65, 93] width 95 height 7
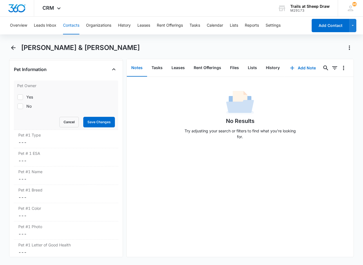
click at [24, 109] on label "No" at bounding box center [66, 106] width 98 height 6
click at [17, 106] on input "No" at bounding box center [17, 106] width 0 height 0
checkbox input "true"
click at [91, 125] on button "Save Changes" at bounding box center [99, 122] width 32 height 11
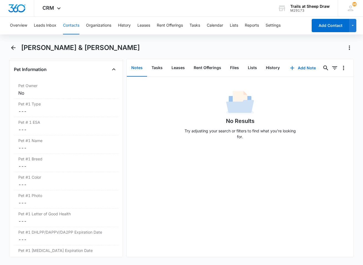
click at [3, 146] on main "Melvin Kane & Carissa Middleton Remove MK Melvin Kane & Carissa Middleton Conta…" at bounding box center [181, 153] width 363 height 221
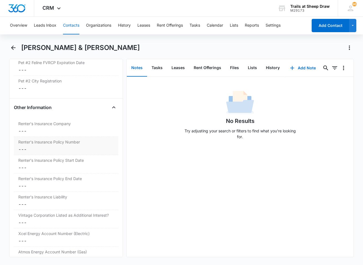
scroll to position [1194, 0]
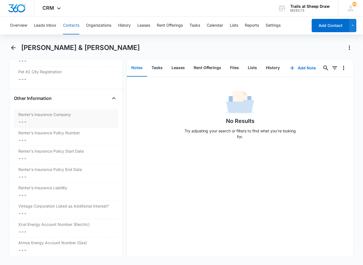
click at [24, 125] on dd "Cancel Save Changes ---" at bounding box center [65, 122] width 95 height 7
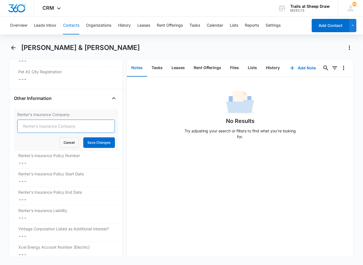
click at [47, 133] on input "Renter's Insurance Company" at bounding box center [66, 126] width 98 height 13
click at [65, 132] on input "liberty m" at bounding box center [66, 126] width 98 height 13
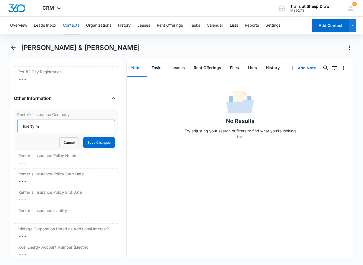
click at [65, 132] on input "liberty m" at bounding box center [66, 126] width 98 height 13
type input "Liberty Mutual"
click at [94, 148] on button "Save Changes" at bounding box center [99, 142] width 32 height 11
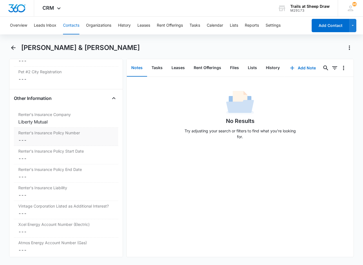
click at [36, 144] on dd "Cancel Save Changes ---" at bounding box center [65, 140] width 95 height 7
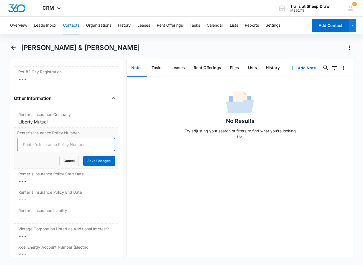
click at [34, 147] on input "Renter's Insurance Policy Number" at bounding box center [66, 144] width 98 height 13
type input "H4129110153795"
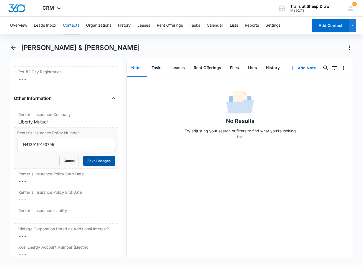
click at [94, 166] on button "Save Changes" at bounding box center [99, 161] width 32 height 11
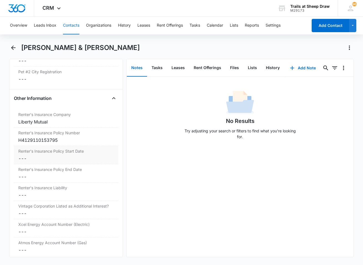
click at [37, 162] on dd "Cancel Save Changes ---" at bounding box center [65, 158] width 95 height 7
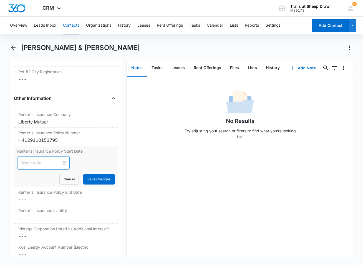
click at [59, 166] on div at bounding box center [44, 163] width 46 height 6
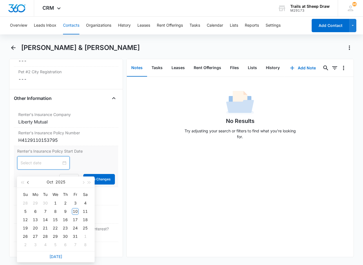
click at [26, 182] on button "button" at bounding box center [28, 182] width 6 height 11
click at [82, 182] on span "button" at bounding box center [83, 182] width 3 height 3
type input "[DATE]"
click at [42, 203] on div "2" at bounding box center [45, 203] width 7 height 7
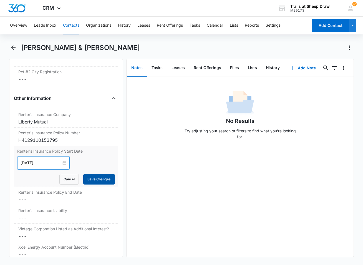
click at [100, 184] on button "Save Changes" at bounding box center [99, 179] width 32 height 11
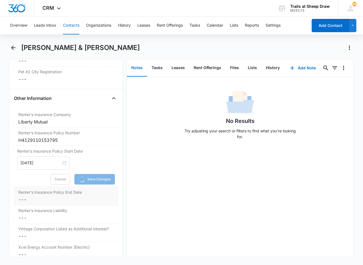
click at [33, 203] on dd "Cancel Save Changes ---" at bounding box center [65, 199] width 95 height 7
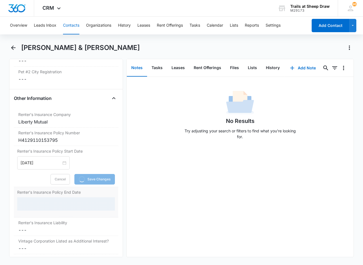
click at [33, 205] on div at bounding box center [66, 203] width 98 height 13
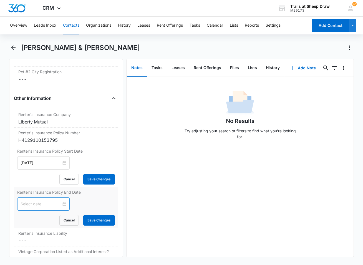
click at [36, 207] on input at bounding box center [41, 204] width 41 height 6
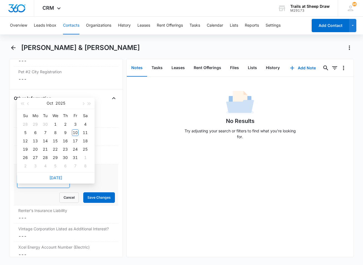
type input "[DATE]"
click at [91, 104] on button "button" at bounding box center [89, 103] width 6 height 11
click at [30, 104] on button "button" at bounding box center [28, 103] width 6 height 11
click at [81, 104] on button "button" at bounding box center [83, 103] width 6 height 11
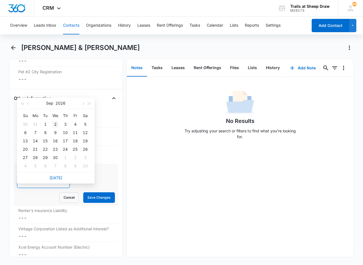
type input "Sep 2, 2026"
click at [53, 124] on div "2" at bounding box center [55, 124] width 7 height 7
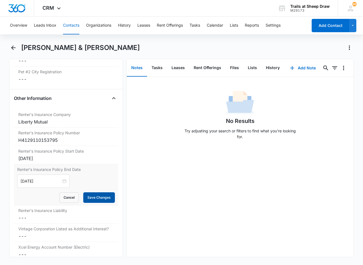
click at [90, 203] on button "Save Changes" at bounding box center [99, 197] width 32 height 11
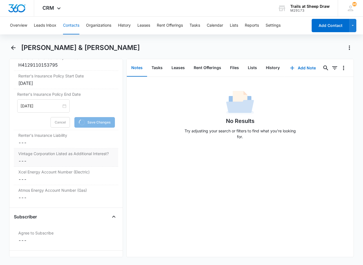
scroll to position [1277, 0]
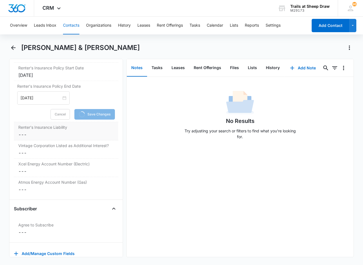
click at [32, 130] on label "Renter's Insurance Liability" at bounding box center [65, 127] width 95 height 6
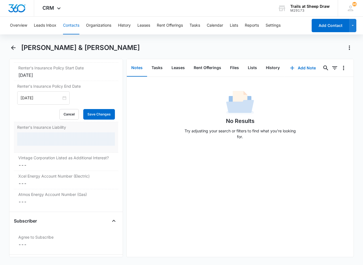
click at [38, 143] on div at bounding box center [66, 138] width 98 height 13
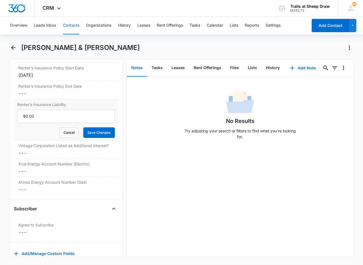
click at [41, 147] on dl "Renter's Insurance Company Cancel Save Changes Liberty Mutual Renter's Insuranc…" at bounding box center [66, 110] width 104 height 169
click at [44, 123] on input "Renter's Insurance Liability" at bounding box center [66, 116] width 98 height 13
type input "$300,000.00"
click at [83, 127] on button "Save Changes" at bounding box center [99, 132] width 32 height 11
click at [29, 156] on dd "Cancel Save Changes ---" at bounding box center [65, 153] width 95 height 7
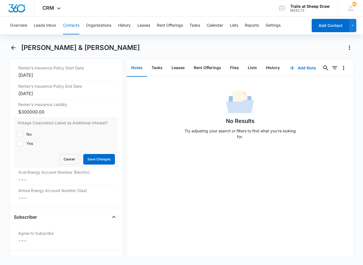
click at [24, 146] on label "Yes" at bounding box center [66, 143] width 98 height 6
click at [17, 144] on input "Yes" at bounding box center [17, 143] width 0 height 0
checkbox input "true"
click at [87, 165] on button "Save Changes" at bounding box center [99, 159] width 32 height 11
click at [40, 183] on dd "Cancel Save Changes ---" at bounding box center [65, 179] width 95 height 7
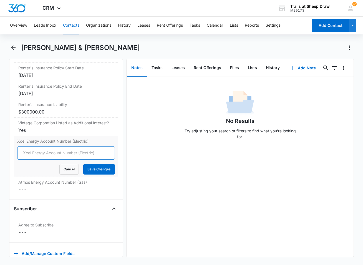
click at [41, 160] on input "Xcel Energy Account Number (Electric)" at bounding box center [66, 152] width 98 height 13
type input "53-0015517422-3"
click at [83, 164] on button "Save Changes" at bounding box center [99, 169] width 32 height 11
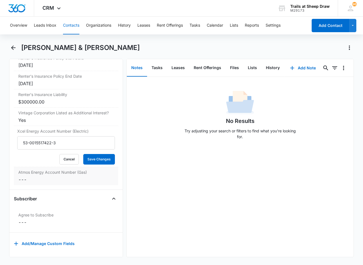
click at [35, 176] on dd "Cancel Save Changes ---" at bounding box center [65, 179] width 95 height 7
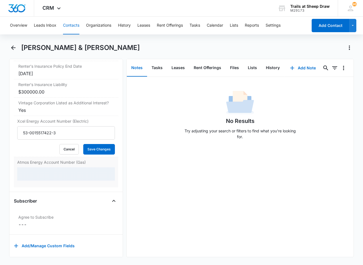
click at [36, 179] on div "Atmos Energy Account Number (Gas)" at bounding box center [66, 172] width 104 height 30
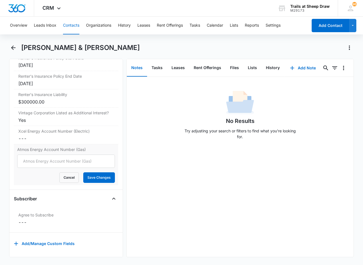
scroll to position [1297, 0]
click at [44, 161] on input "Atmos Energy Account Number (Gas)" at bounding box center [66, 161] width 98 height 13
type input "3073668839"
click at [83, 172] on button "Save Changes" at bounding box center [99, 177] width 32 height 11
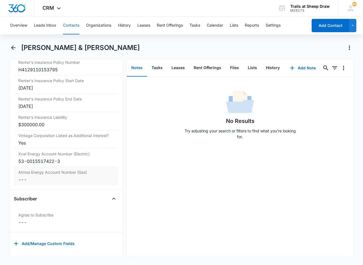
scroll to position [1274, 0]
